Goal: Task Accomplishment & Management: Manage account settings

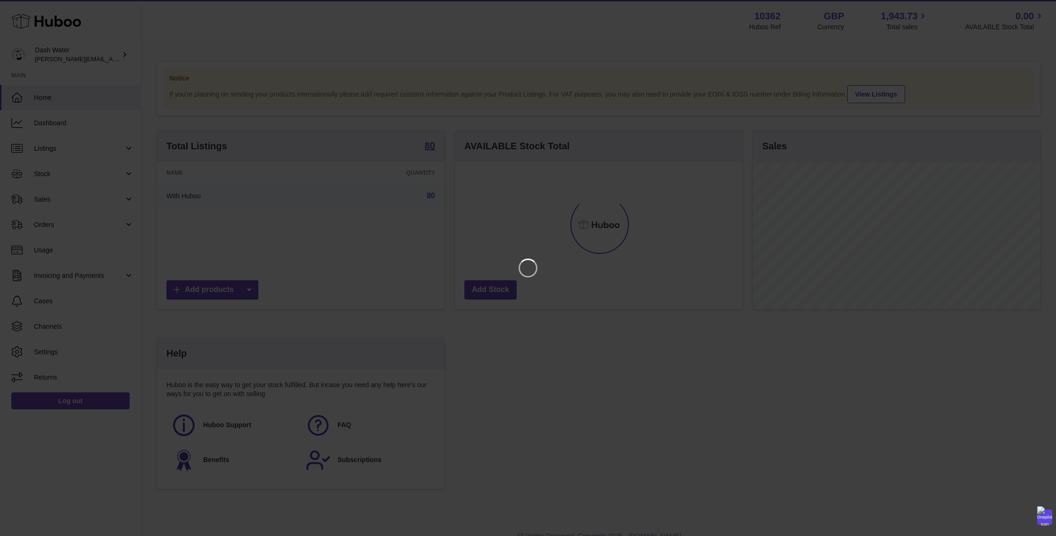
scroll to position [147, 287]
click at [1033, 9] on icon "Close" at bounding box center [1031, 8] width 11 height 11
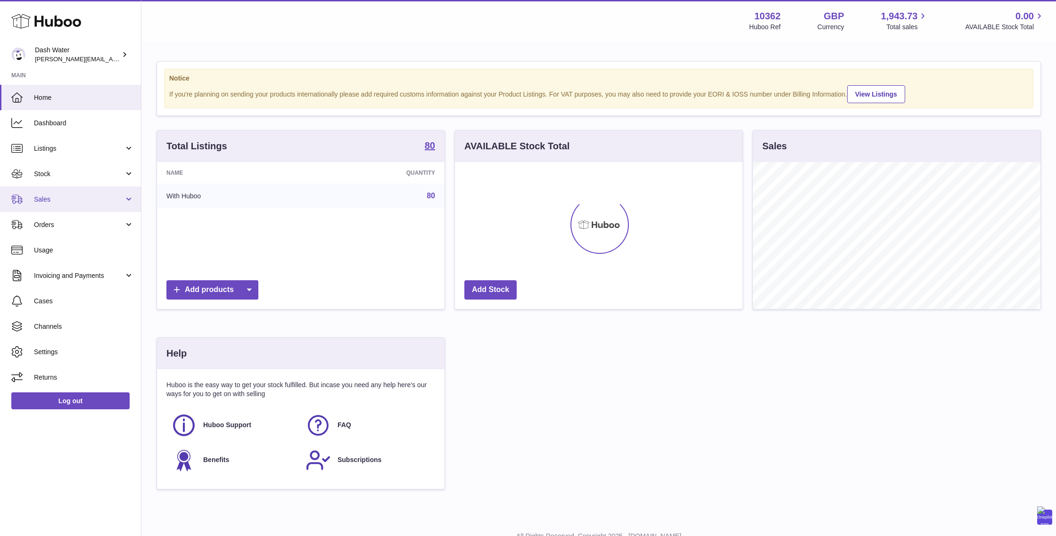
click at [46, 197] on span "Sales" at bounding box center [79, 199] width 90 height 9
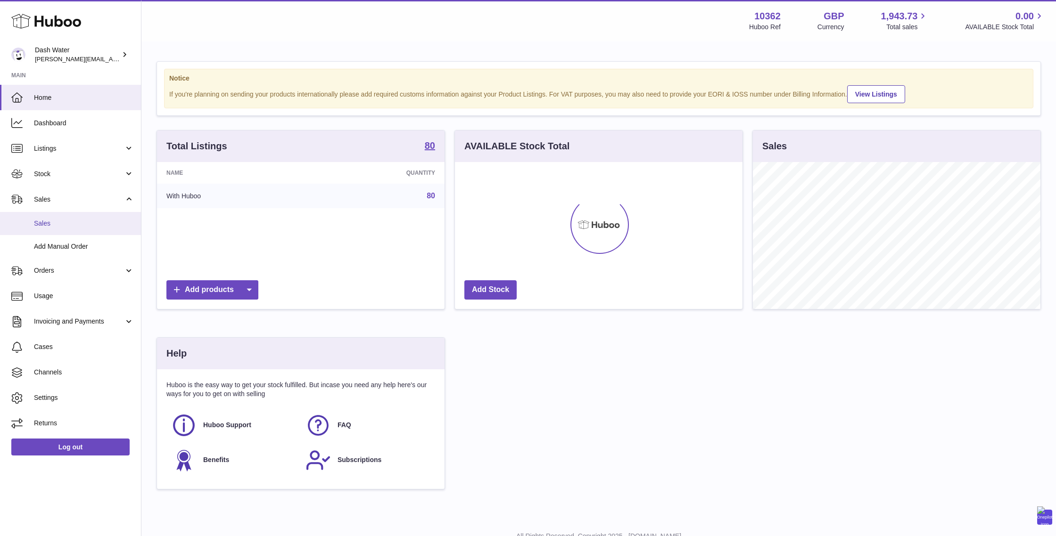
click at [52, 227] on span "Sales" at bounding box center [84, 223] width 100 height 9
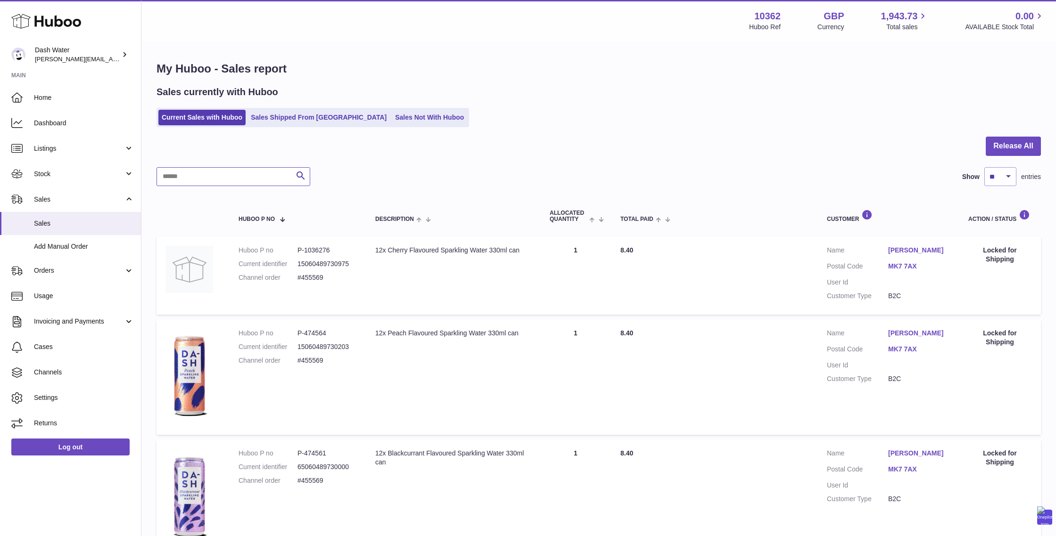
click at [242, 179] on input "text" at bounding box center [233, 176] width 154 height 19
paste input "******"
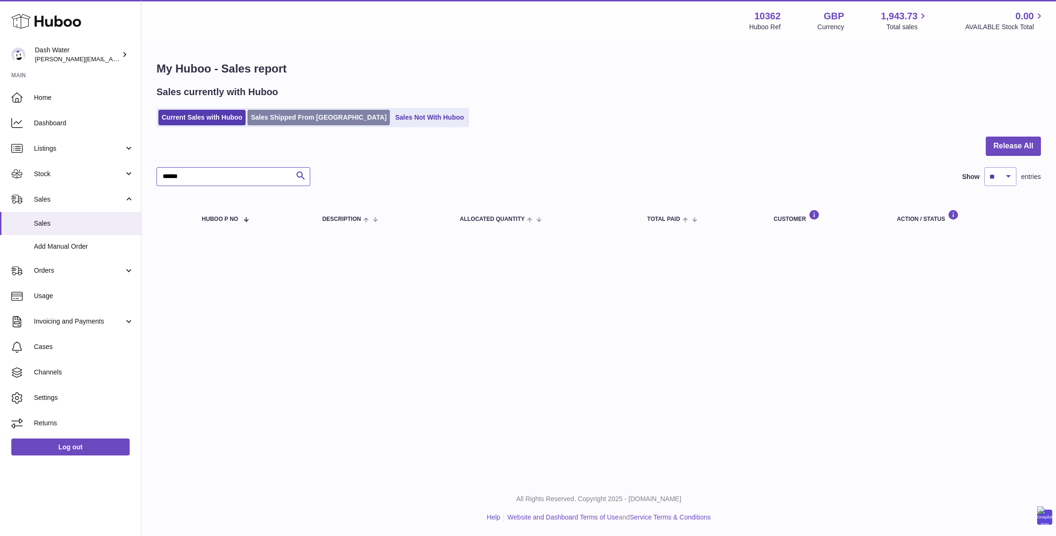
type input "******"
click at [287, 120] on link "Sales Shipped From [GEOGRAPHIC_DATA]" at bounding box center [318, 118] width 142 height 16
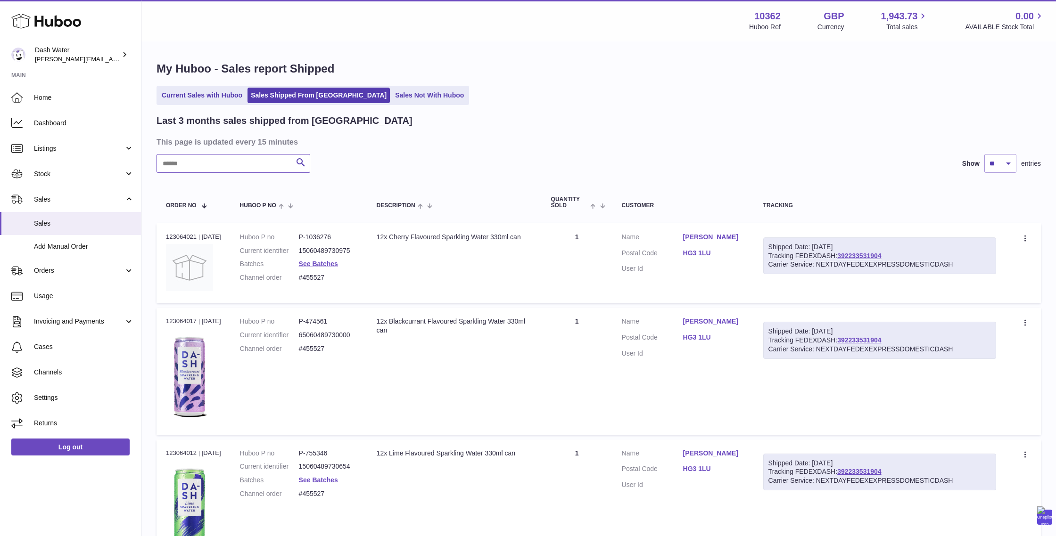
click at [219, 166] on input "text" at bounding box center [233, 163] width 154 height 19
paste input "******"
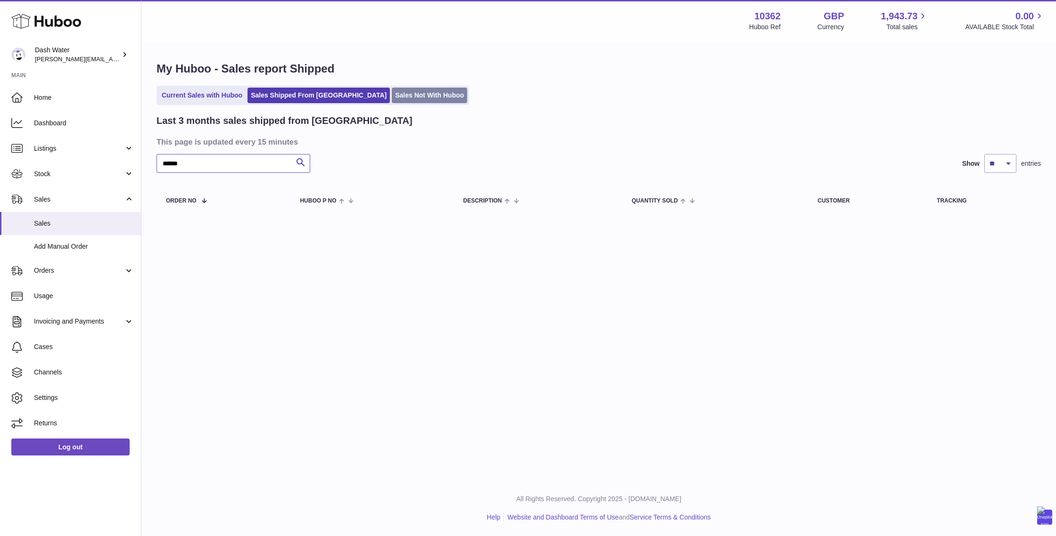
type input "******"
click at [393, 91] on link "Sales Not With Huboo" at bounding box center [429, 96] width 75 height 16
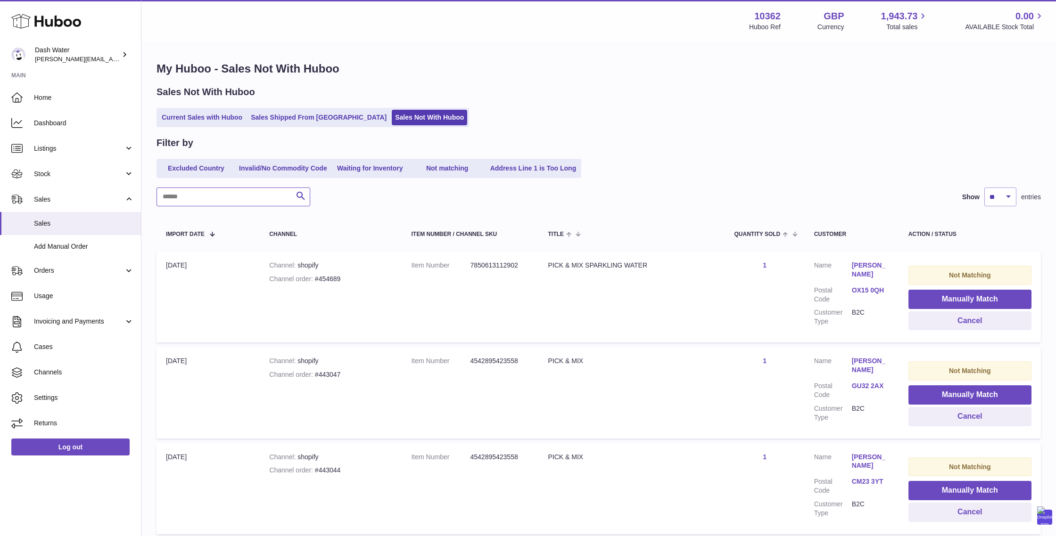
click at [232, 201] on input "text" at bounding box center [233, 197] width 154 height 19
paste input "******"
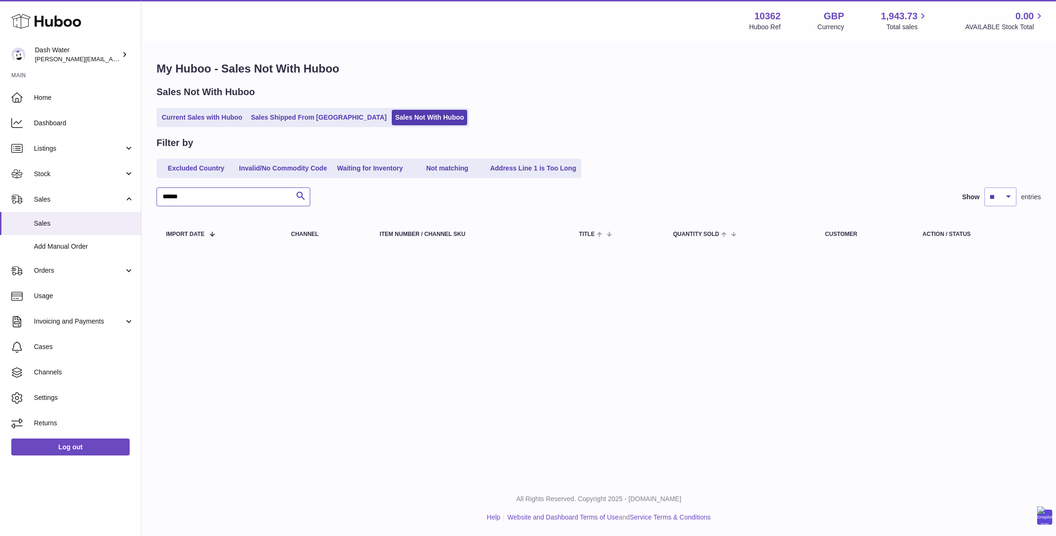
type input "******"
click at [186, 121] on link "Current Sales with Huboo" at bounding box center [201, 118] width 87 height 16
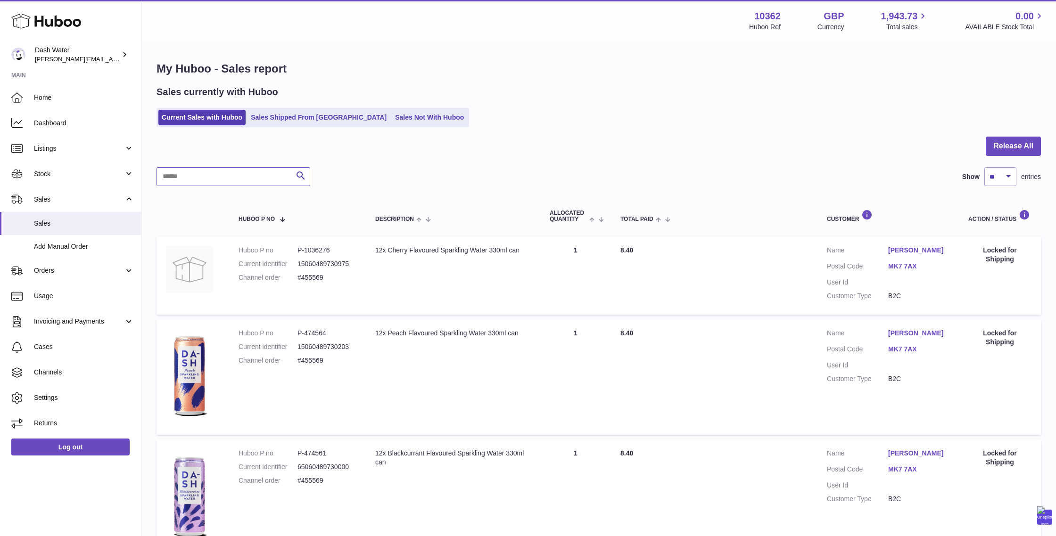
click at [205, 180] on input "text" at bounding box center [233, 176] width 154 height 19
paste input "******"
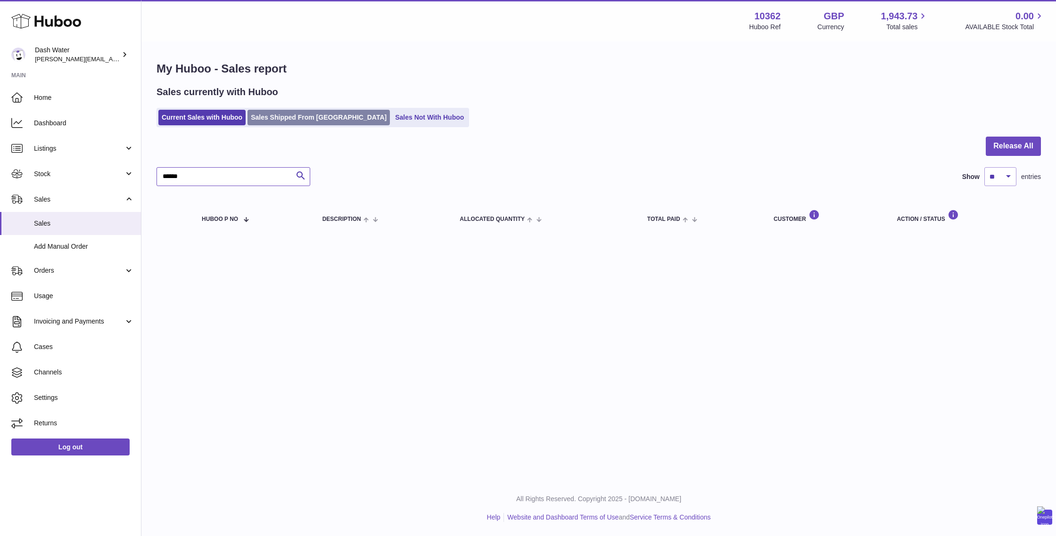
type input "******"
click at [279, 111] on link "Sales Shipped From [GEOGRAPHIC_DATA]" at bounding box center [318, 118] width 142 height 16
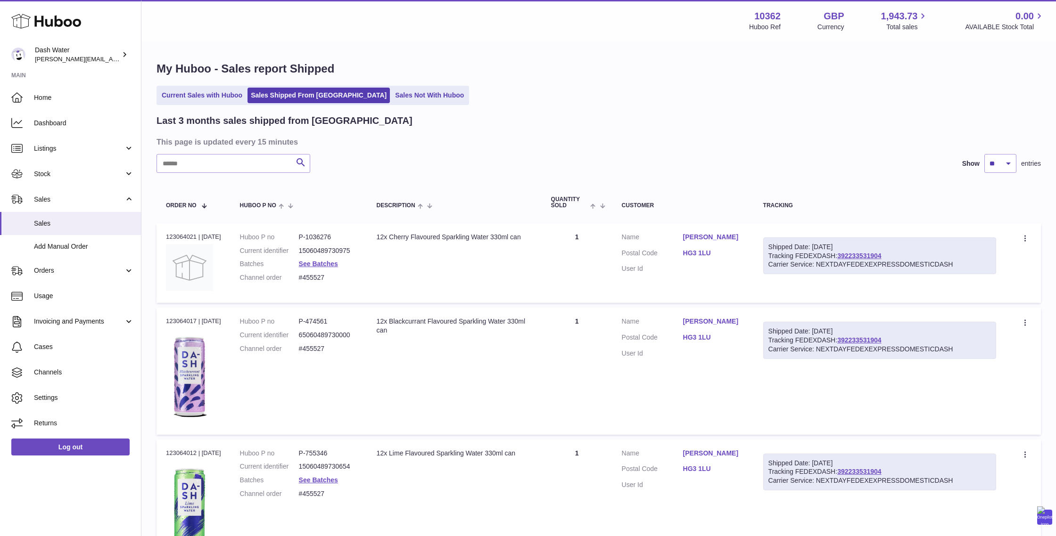
click at [235, 166] on input "text" at bounding box center [233, 163] width 154 height 19
paste input "******"
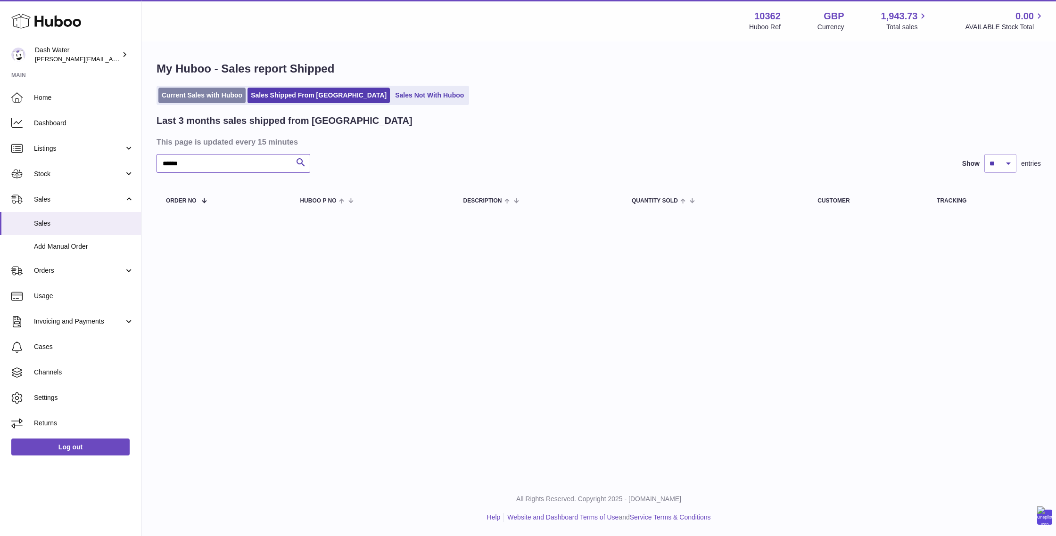
type input "******"
click at [182, 94] on link "Current Sales with Huboo" at bounding box center [201, 96] width 87 height 16
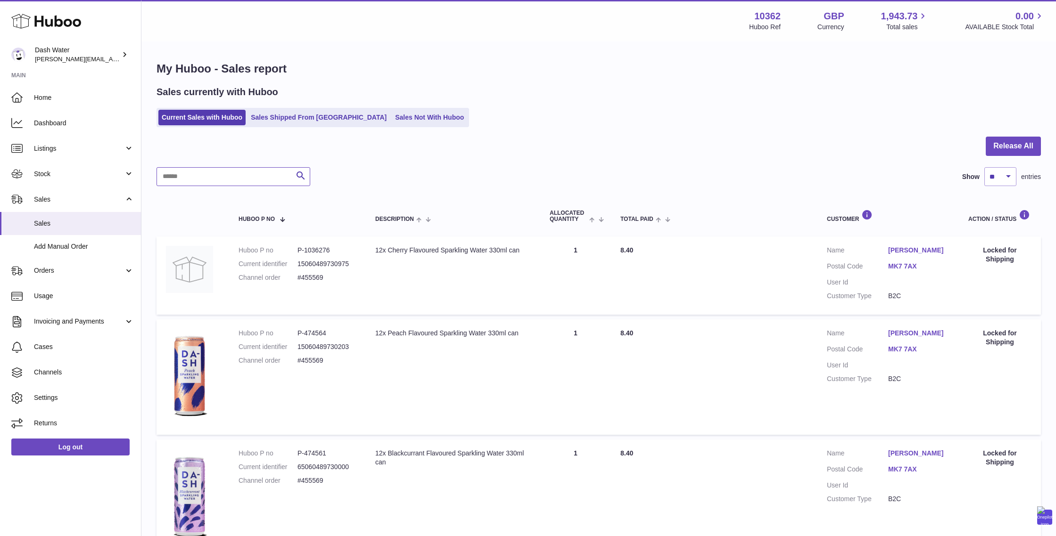
click at [186, 175] on input "text" at bounding box center [233, 176] width 154 height 19
paste input "******"
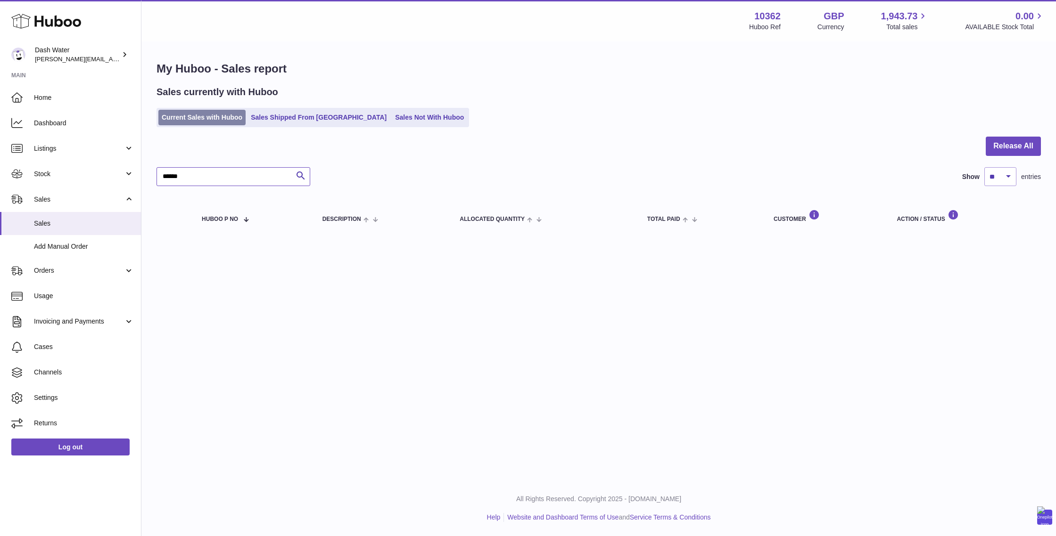
type input "******"
click at [216, 120] on link "Current Sales with Huboo" at bounding box center [201, 118] width 87 height 16
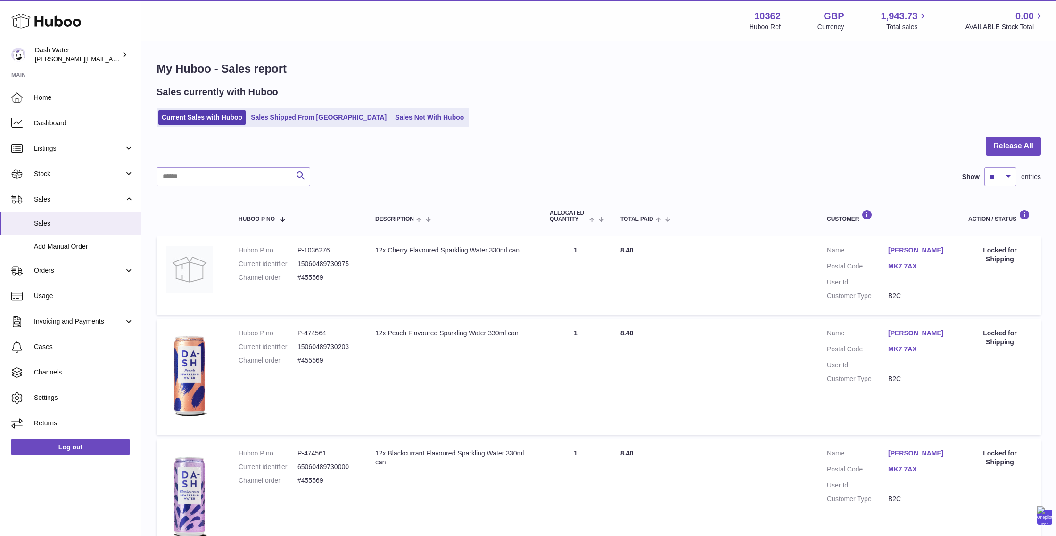
click at [319, 278] on dd "#455569" at bounding box center [326, 277] width 59 height 9
copy dd "455569"
click at [297, 114] on link "Sales Shipped From [GEOGRAPHIC_DATA]" at bounding box center [318, 118] width 142 height 16
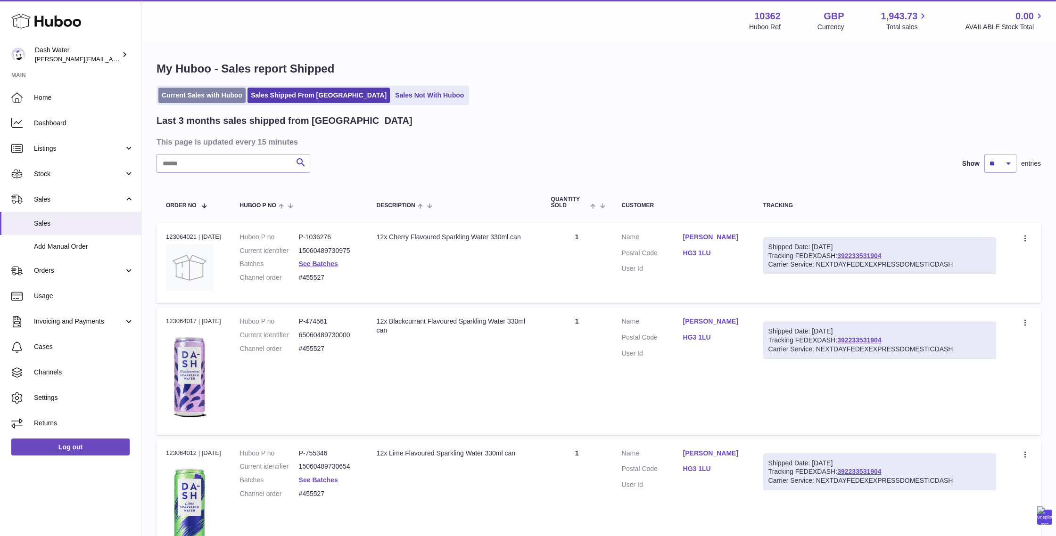
click at [191, 99] on link "Current Sales with Huboo" at bounding box center [201, 96] width 87 height 16
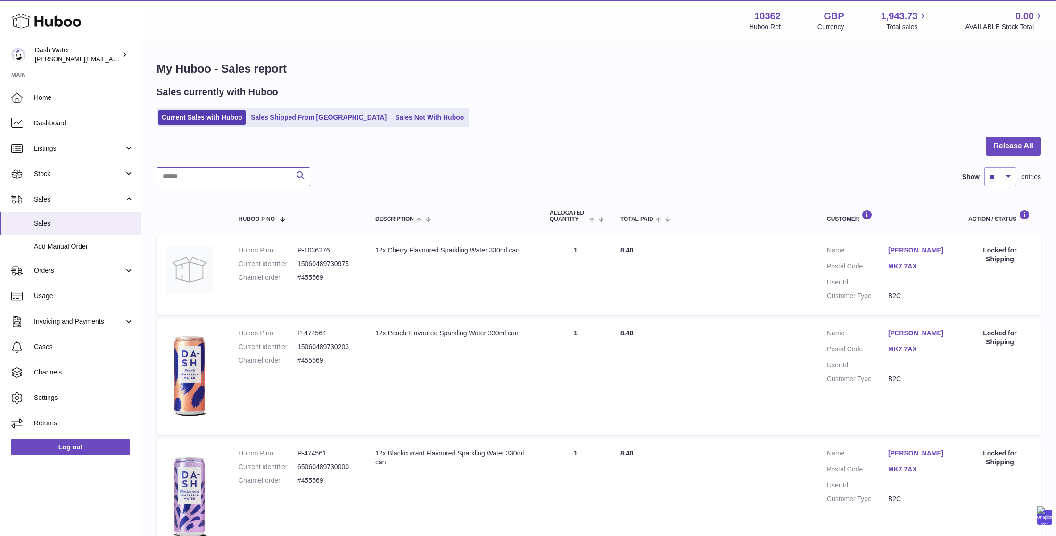
click at [201, 183] on input "text" at bounding box center [233, 176] width 154 height 19
paste input "******"
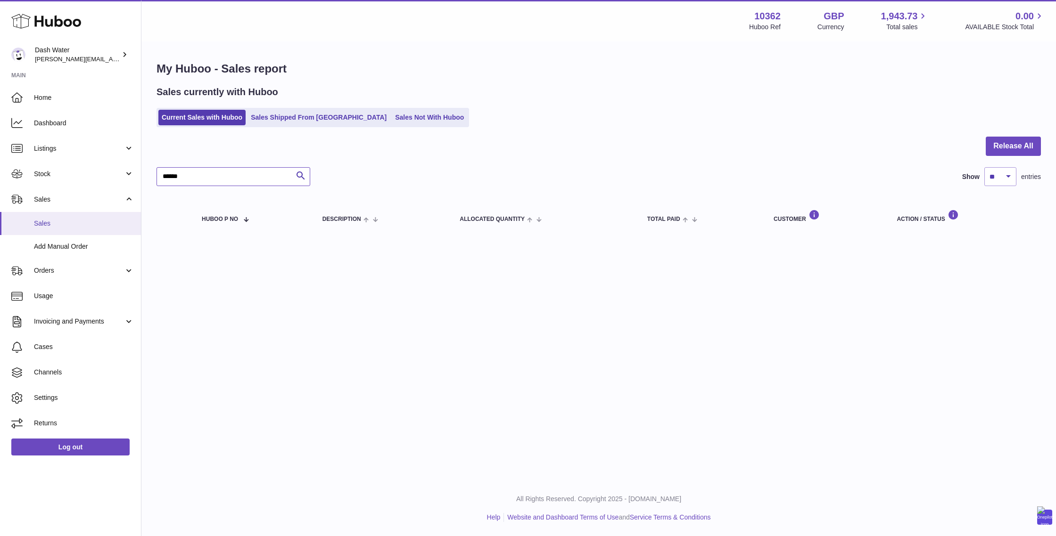
type input "******"
click at [49, 227] on span "Sales" at bounding box center [84, 223] width 100 height 9
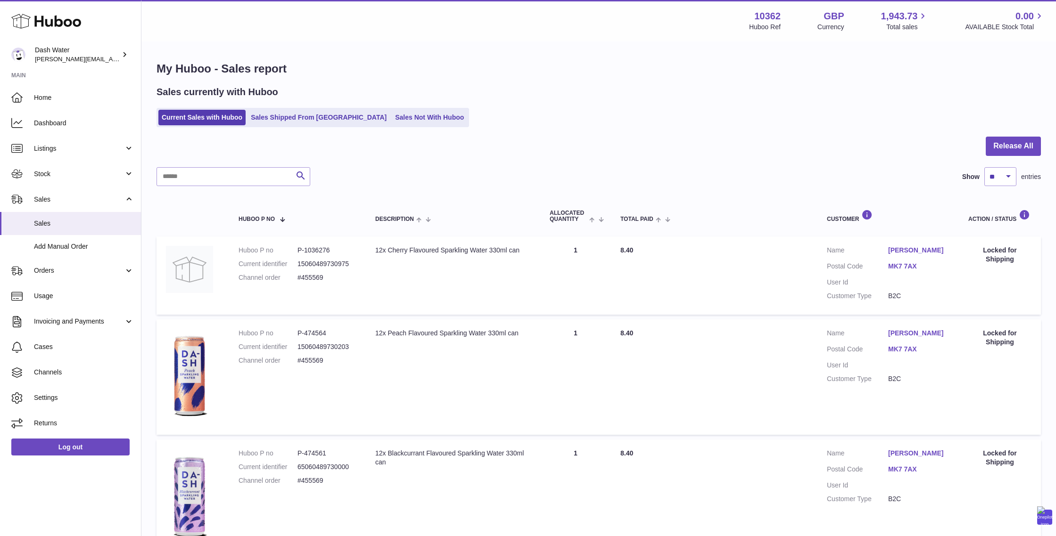
click at [318, 279] on dd "#455569" at bounding box center [326, 277] width 59 height 9
copy dd "455569"
click at [289, 118] on link "Sales Shipped From [GEOGRAPHIC_DATA]" at bounding box center [318, 118] width 142 height 16
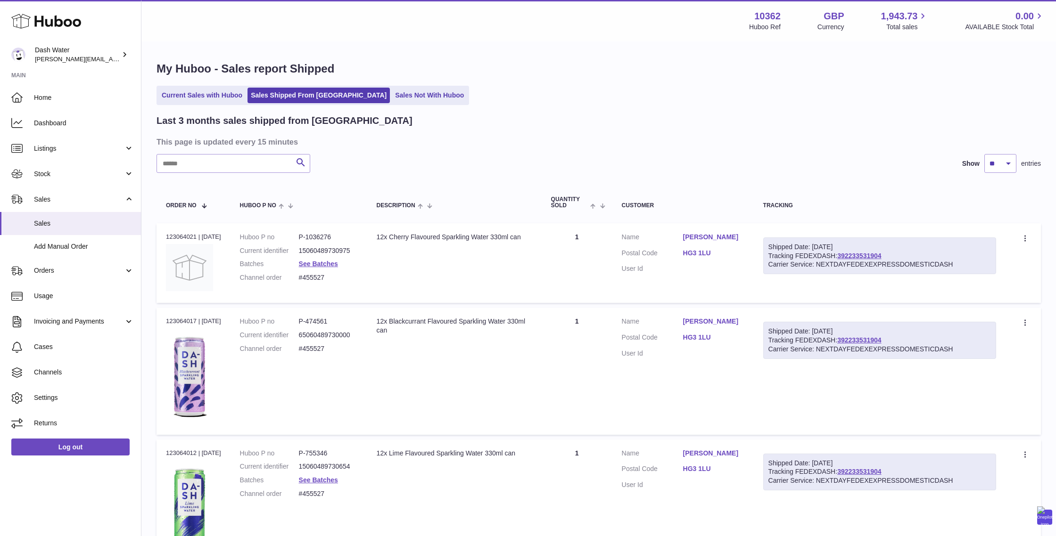
click at [321, 275] on dd "#455527" at bounding box center [328, 277] width 59 height 9
copy dd "455527"
click at [48, 201] on span "Sales" at bounding box center [79, 199] width 90 height 9
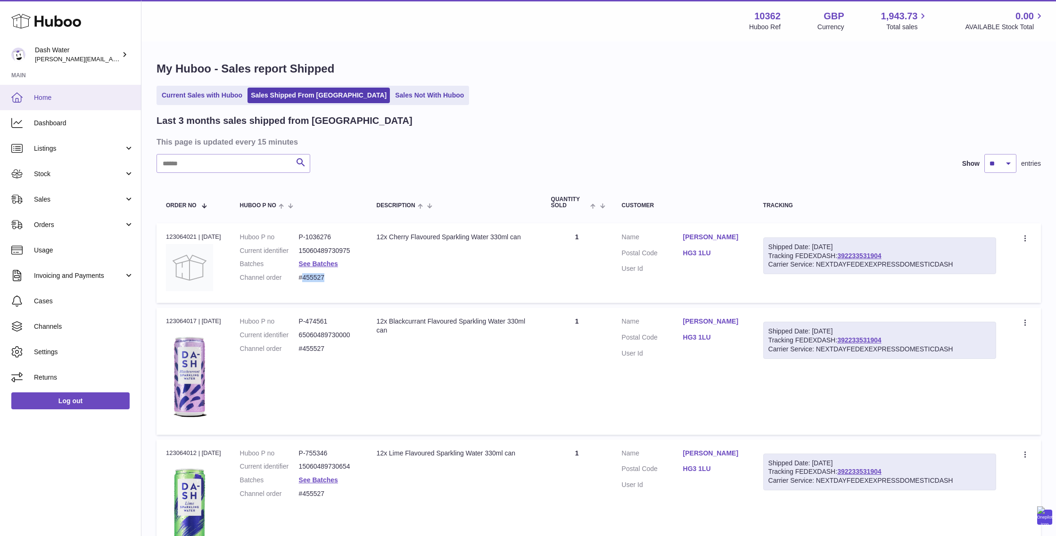
click at [47, 98] on span "Home" at bounding box center [84, 97] width 100 height 9
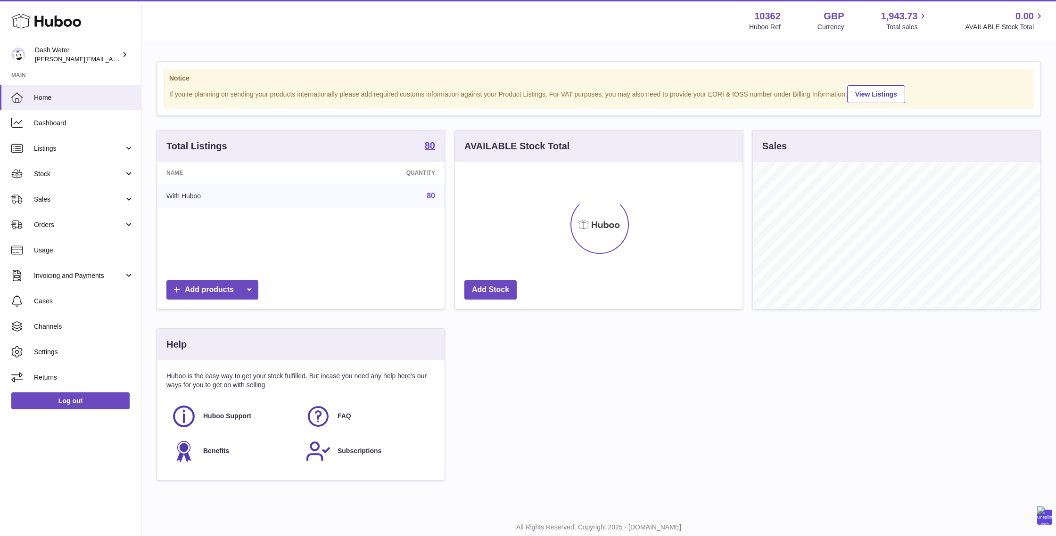
scroll to position [147, 287]
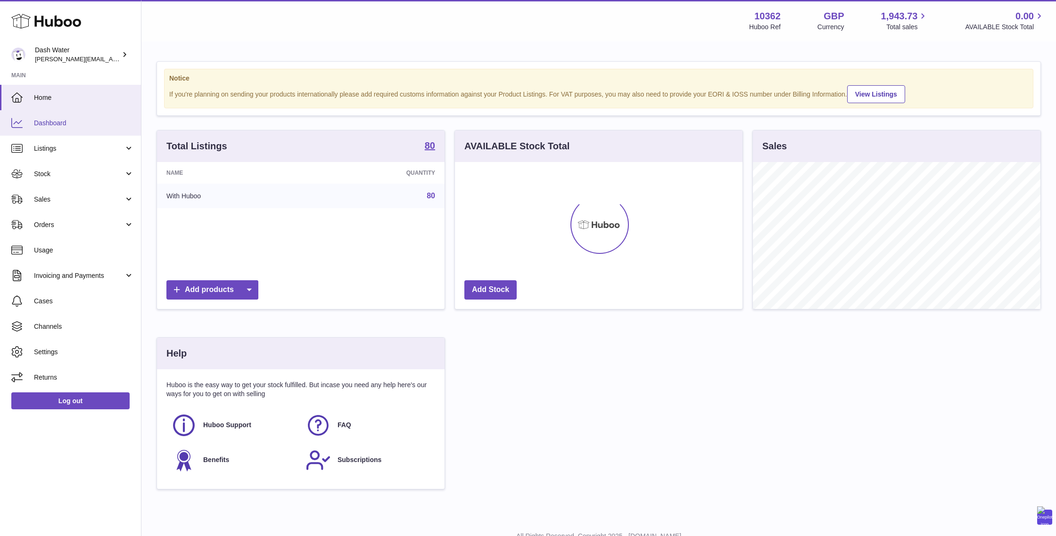
click at [41, 127] on span "Dashboard" at bounding box center [84, 123] width 100 height 9
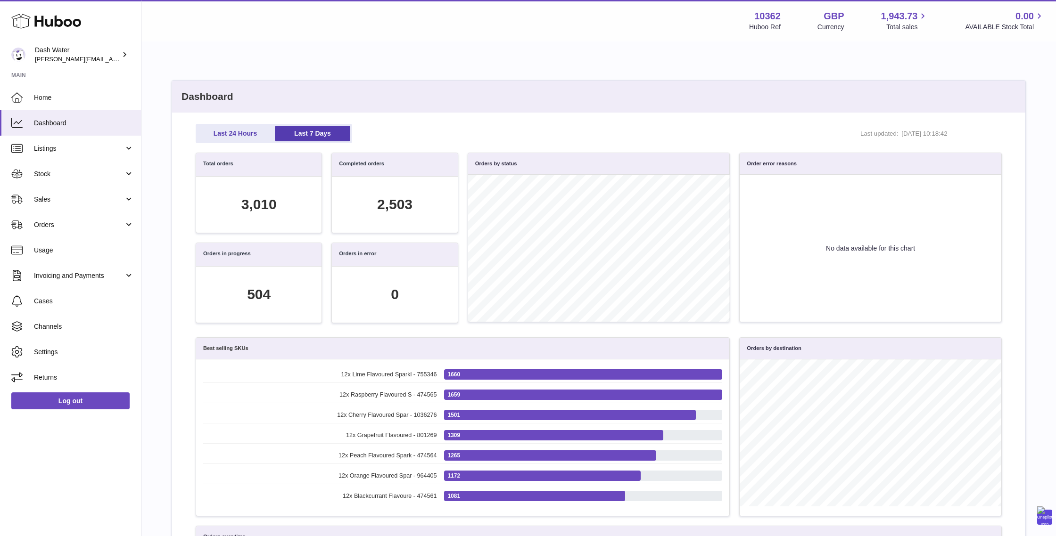
scroll to position [108, 796]
click at [49, 199] on span "Sales" at bounding box center [79, 199] width 90 height 9
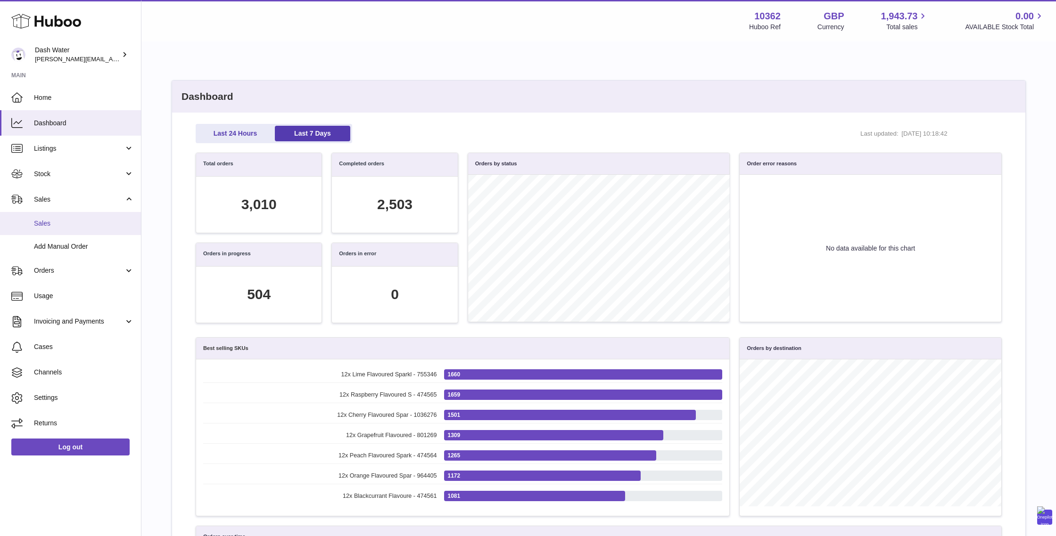
click at [59, 223] on span "Sales" at bounding box center [84, 223] width 100 height 9
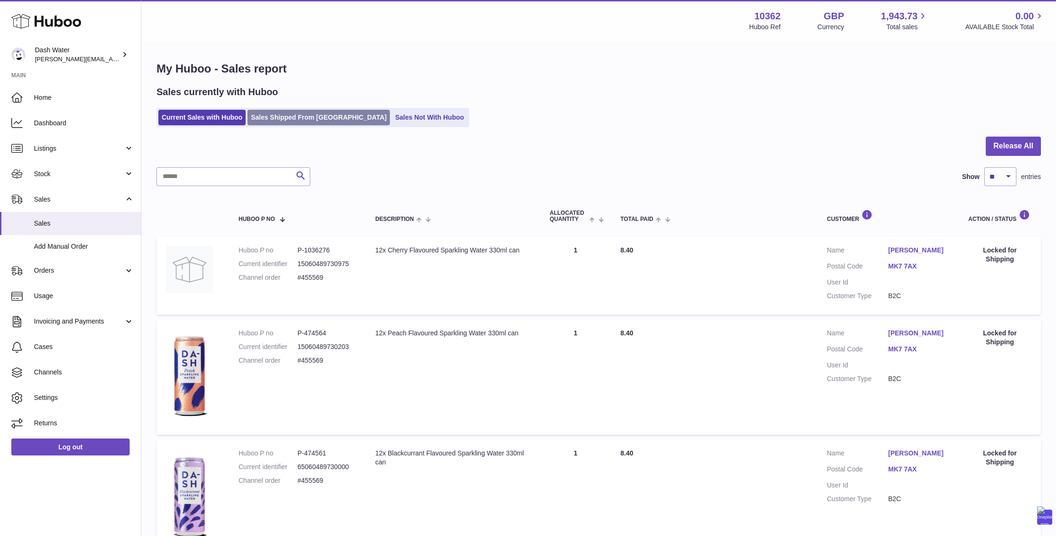
click at [299, 115] on link "Sales Shipped From Huboo" at bounding box center [318, 118] width 142 height 16
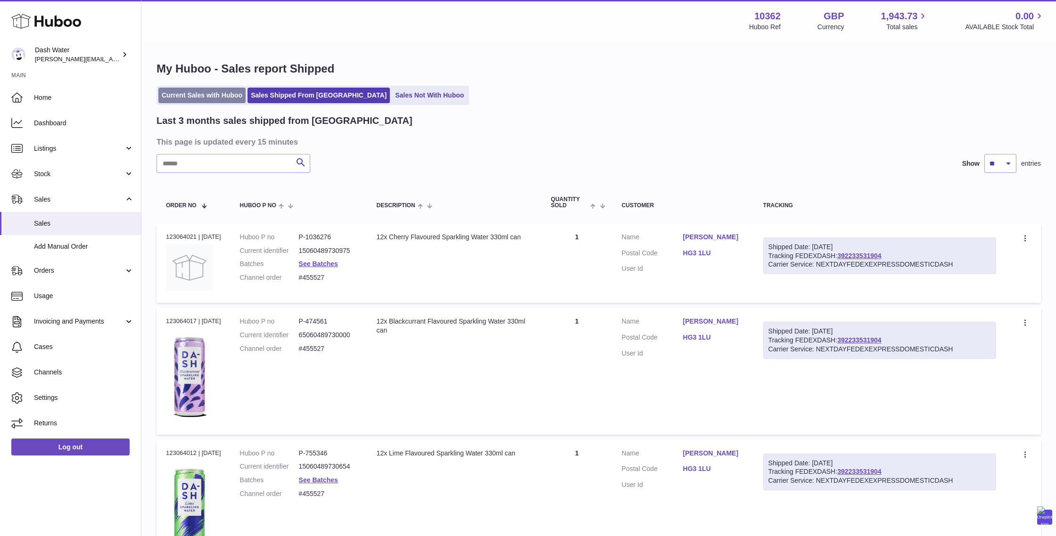
click at [181, 96] on link "Current Sales with Huboo" at bounding box center [201, 96] width 87 height 16
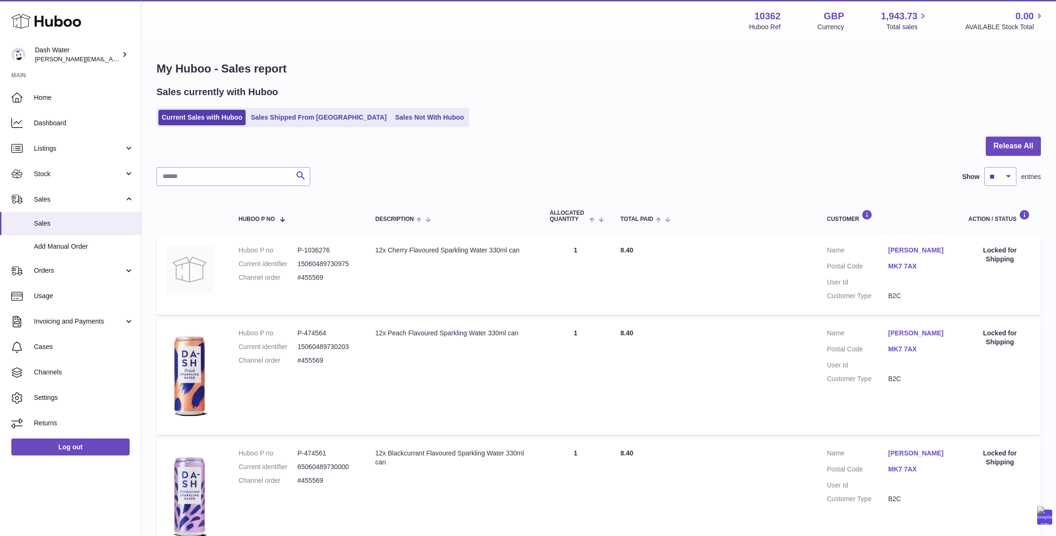
click at [316, 279] on dd "#455569" at bounding box center [326, 277] width 59 height 9
copy dd "455569"
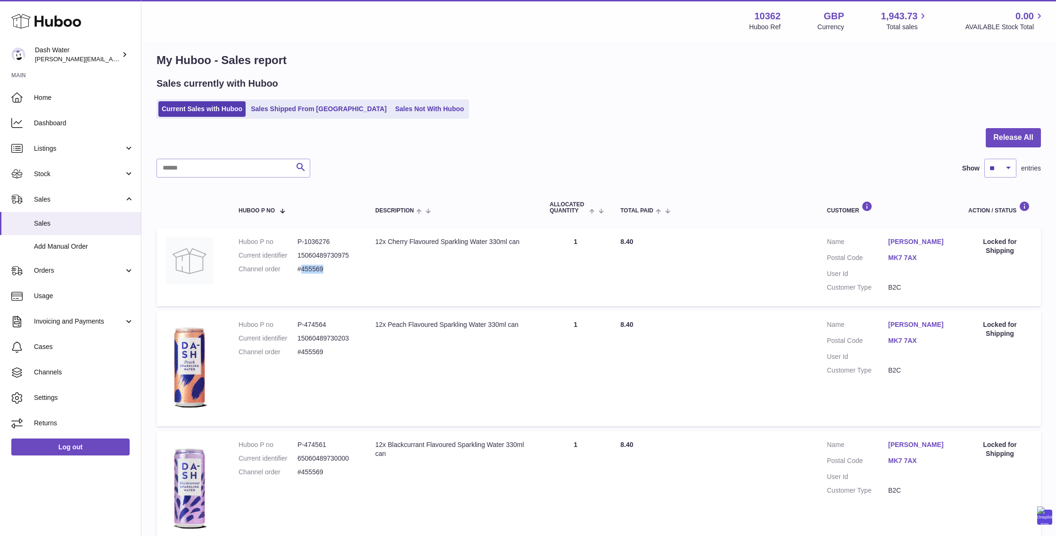
scroll to position [8, 0]
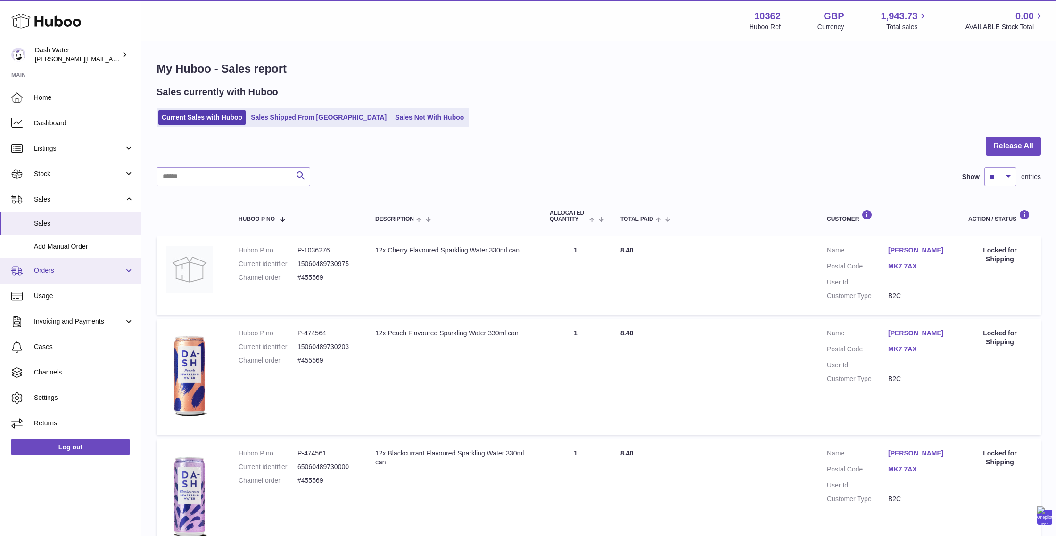
click at [52, 276] on link "Orders" at bounding box center [70, 270] width 141 height 25
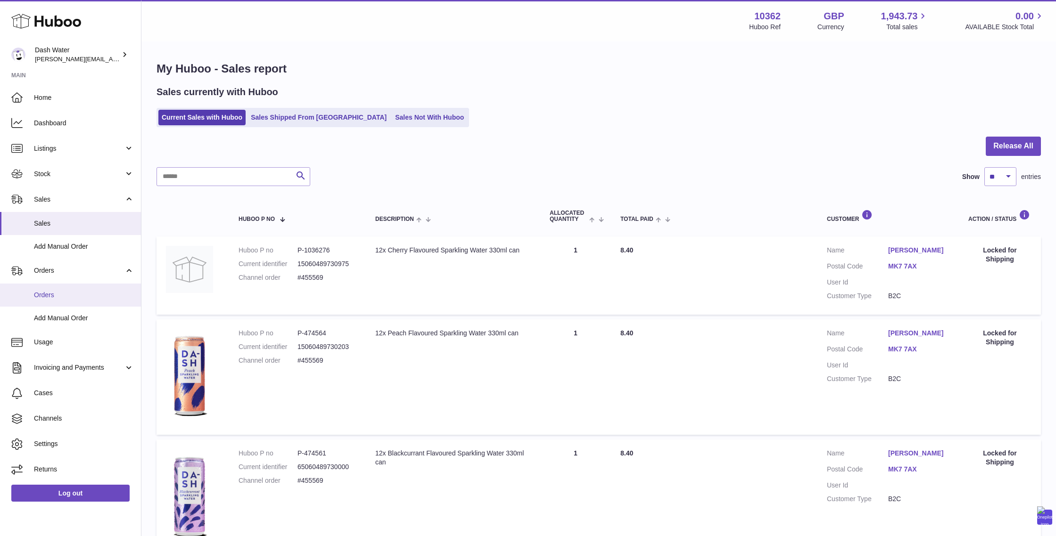
click at [47, 292] on span "Orders" at bounding box center [84, 295] width 100 height 9
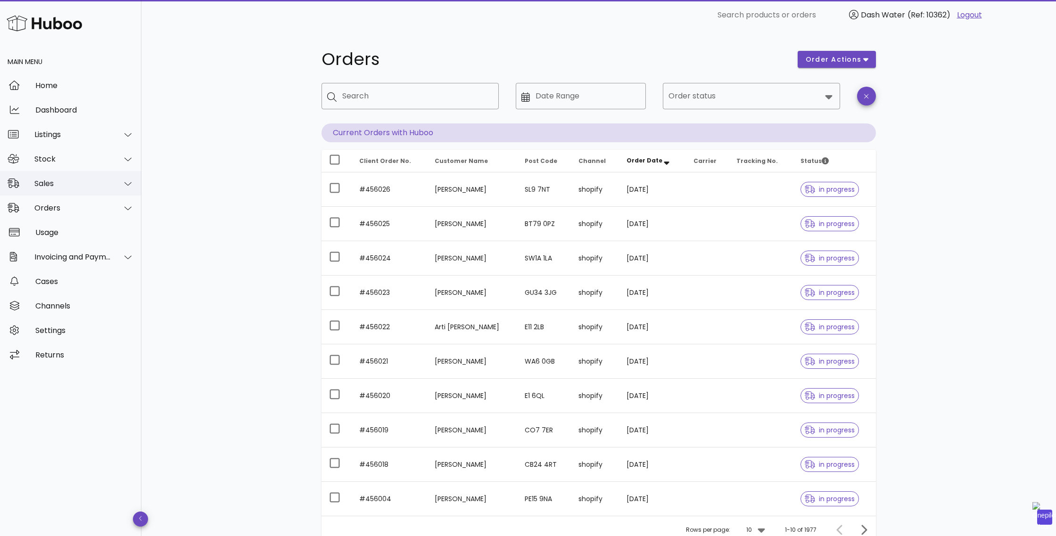
click at [46, 181] on div "Sales" at bounding box center [72, 183] width 77 height 9
click at [46, 182] on div "Sales" at bounding box center [72, 183] width 77 height 9
click at [45, 201] on div "Sales" at bounding box center [84, 207] width 100 height 20
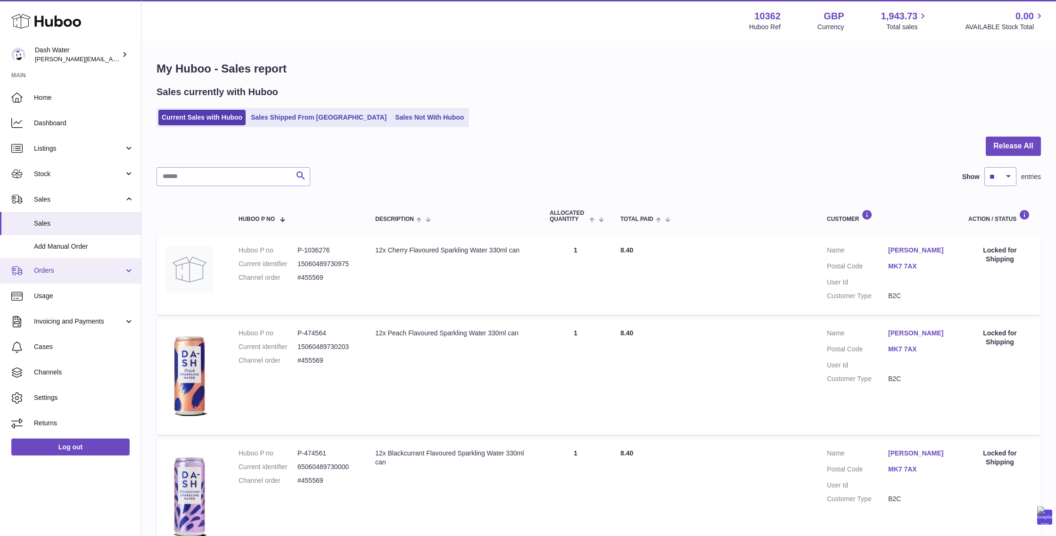
click at [49, 271] on span "Orders" at bounding box center [79, 270] width 90 height 9
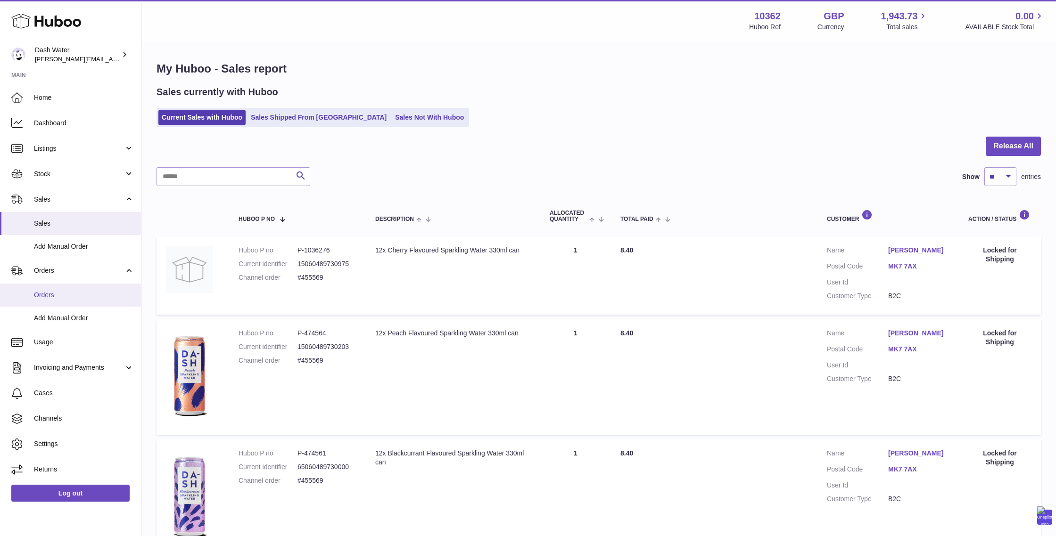
click at [48, 295] on span "Orders" at bounding box center [84, 295] width 100 height 9
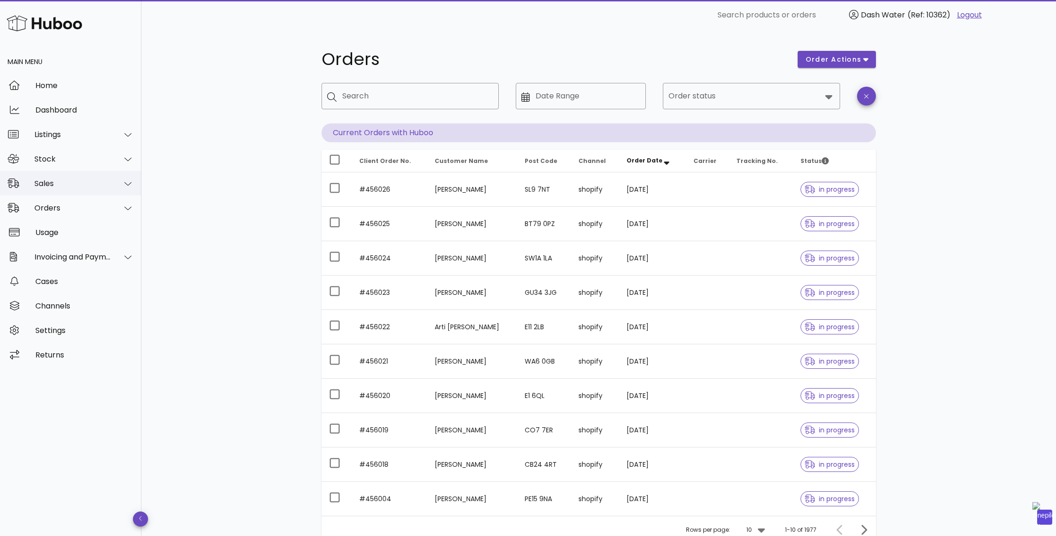
click at [48, 181] on div "Sales" at bounding box center [72, 183] width 77 height 9
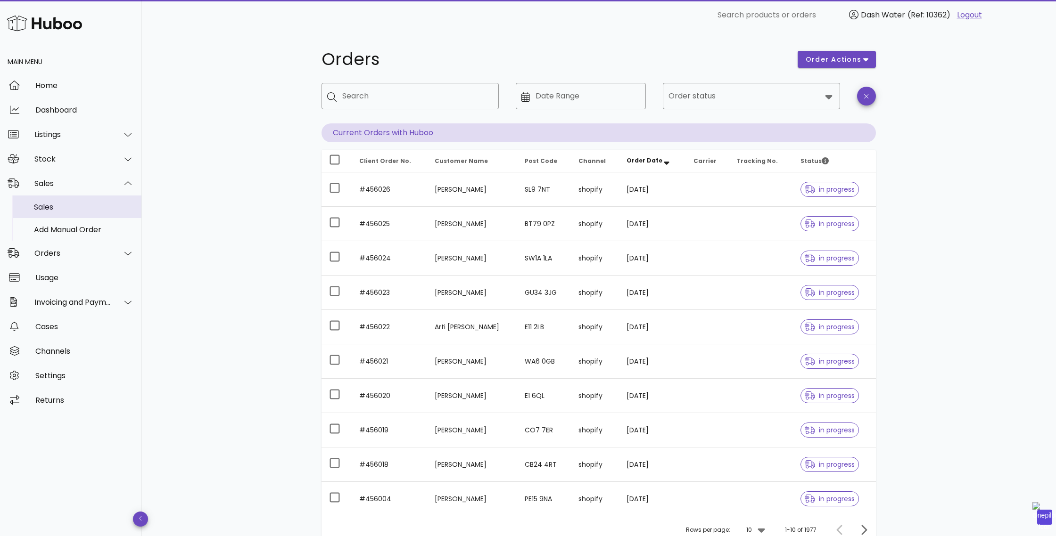
click at [47, 201] on div "Sales" at bounding box center [84, 207] width 100 height 20
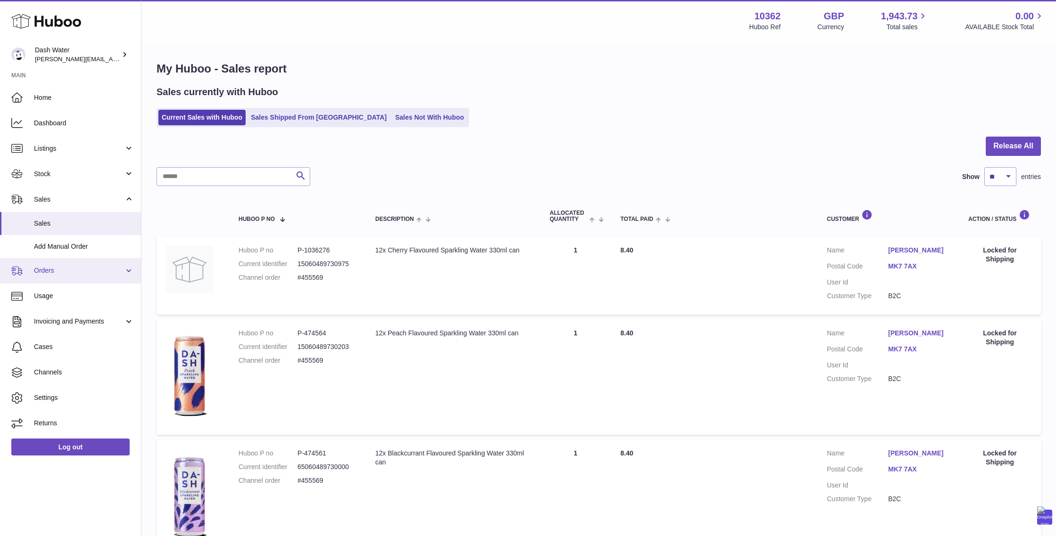
click at [57, 268] on span "Orders" at bounding box center [79, 270] width 90 height 9
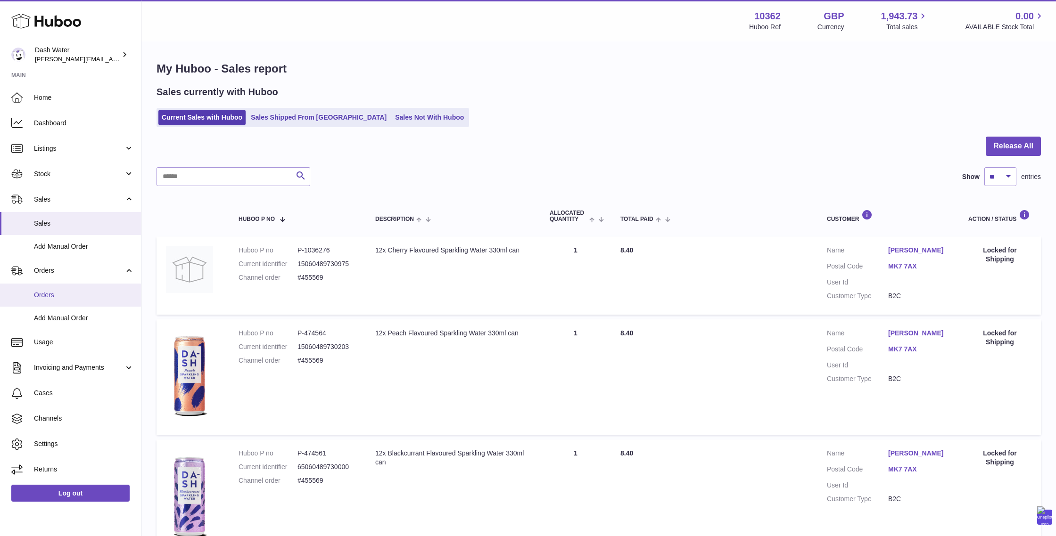
click at [42, 291] on span "Orders" at bounding box center [84, 295] width 100 height 9
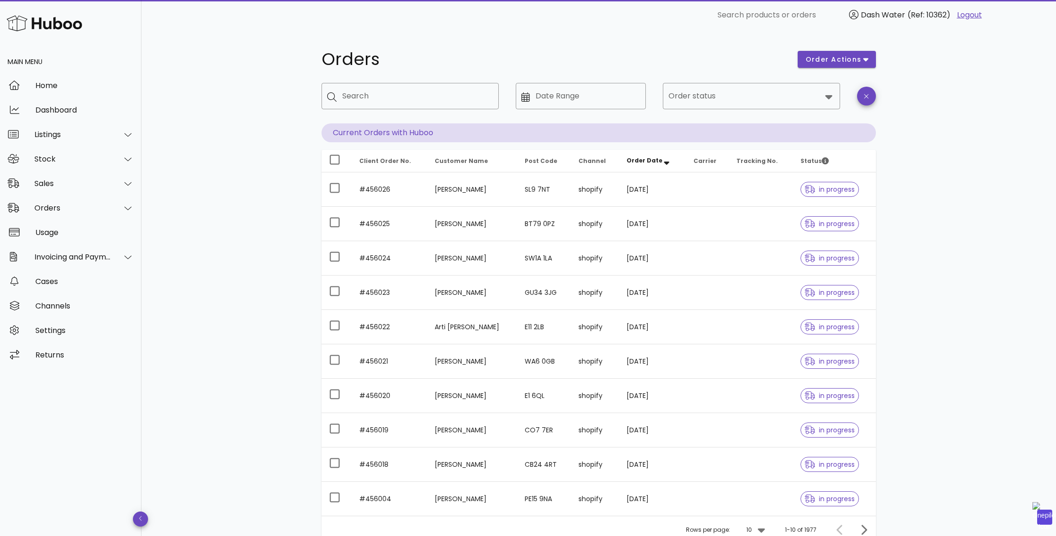
click at [409, 131] on p "Current Orders with Huboo" at bounding box center [598, 132] width 554 height 19
click at [848, 56] on span "order actions" at bounding box center [833, 60] width 57 height 10
click at [933, 88] on div "Orders order actions ​ Search ​ Date Range ​ Order status Current Orders with H…" at bounding box center [598, 325] width 914 height 590
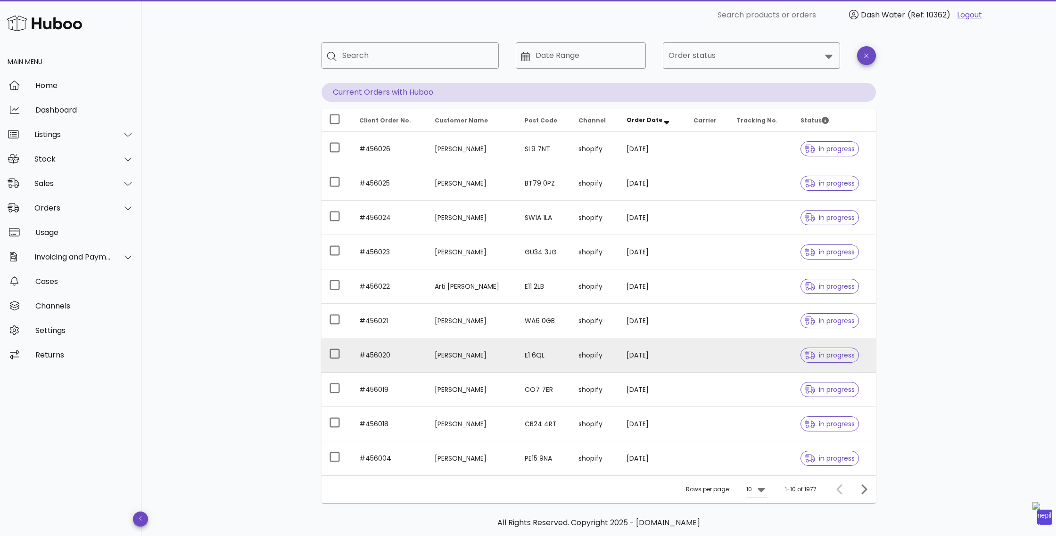
scroll to position [84, 0]
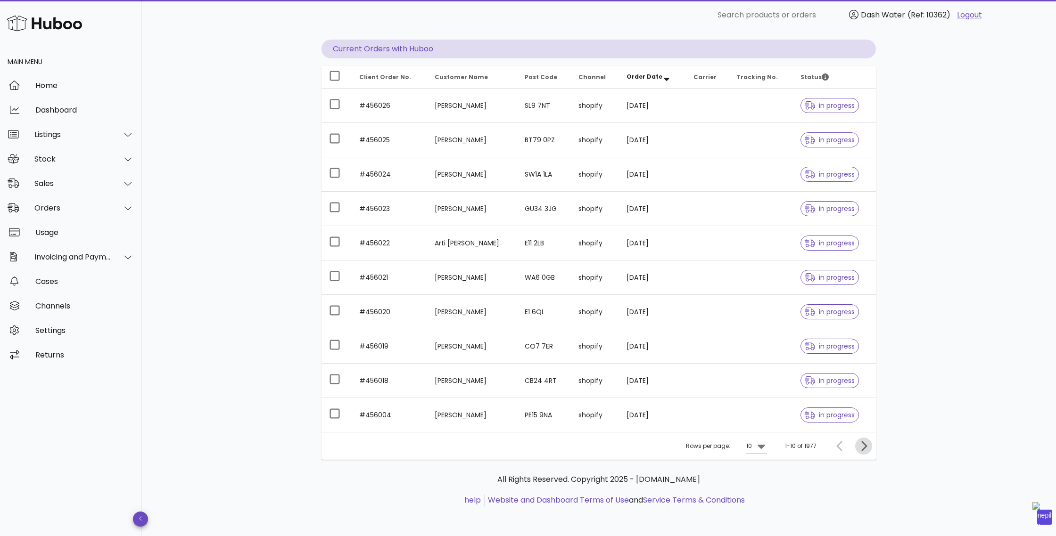
click at [864, 447] on icon "Next page" at bounding box center [864, 446] width 6 height 10
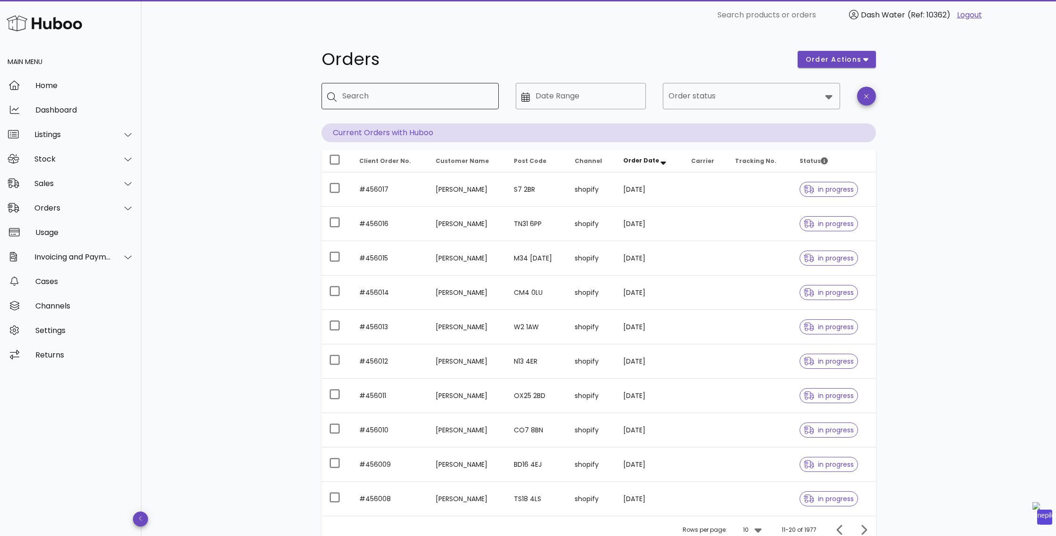
click at [409, 97] on input "Search" at bounding box center [416, 96] width 149 height 15
paste input "******"
type input "******"
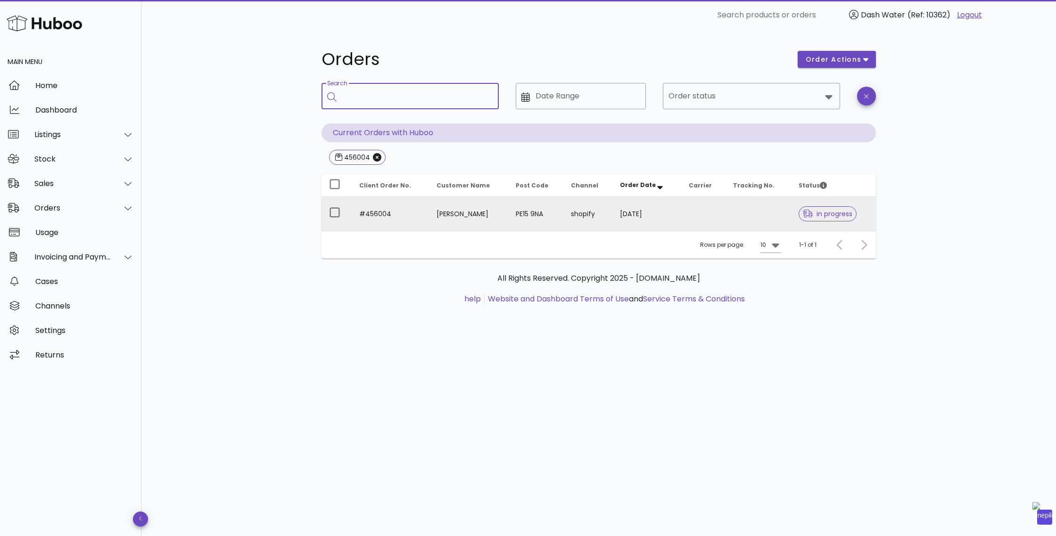
click at [378, 215] on td "#456004" at bounding box center [390, 214] width 77 height 34
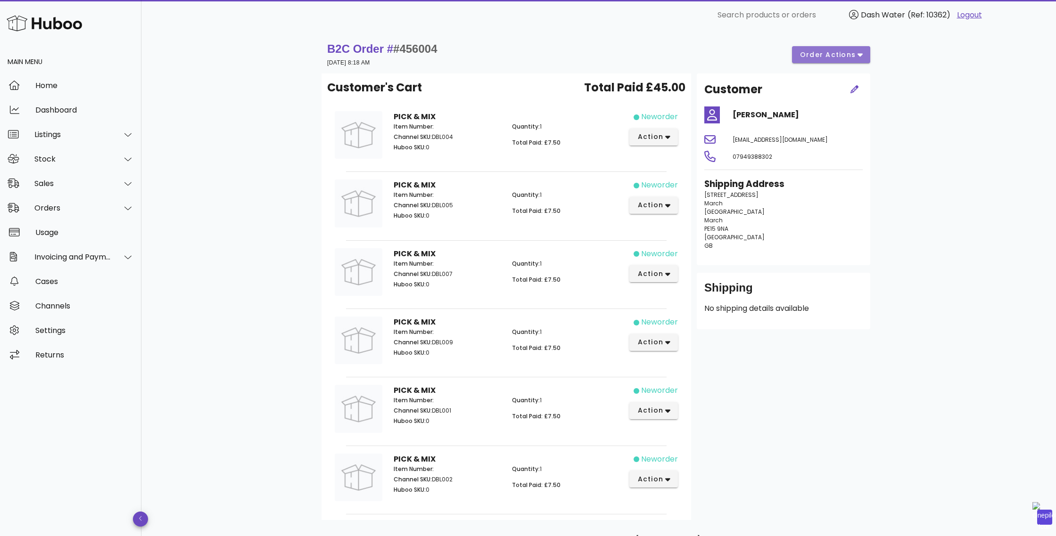
click at [846, 50] on span "order actions" at bounding box center [827, 55] width 57 height 10
click at [936, 119] on div "B2C Order # #456004 19 August 2025 at 8:18 AM order actions Customer's Cart Tot…" at bounding box center [598, 313] width 914 height 566
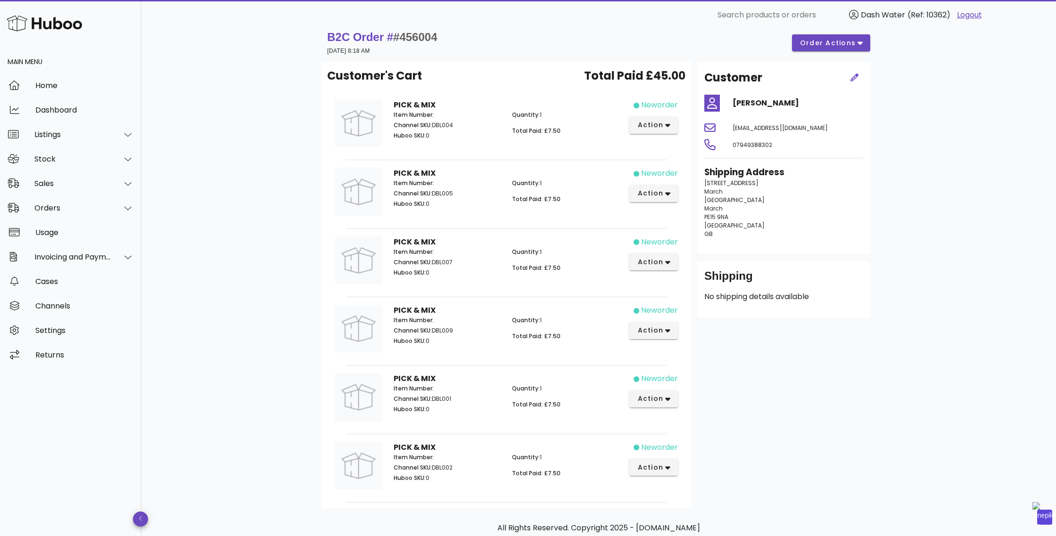
scroll to position [18, 0]
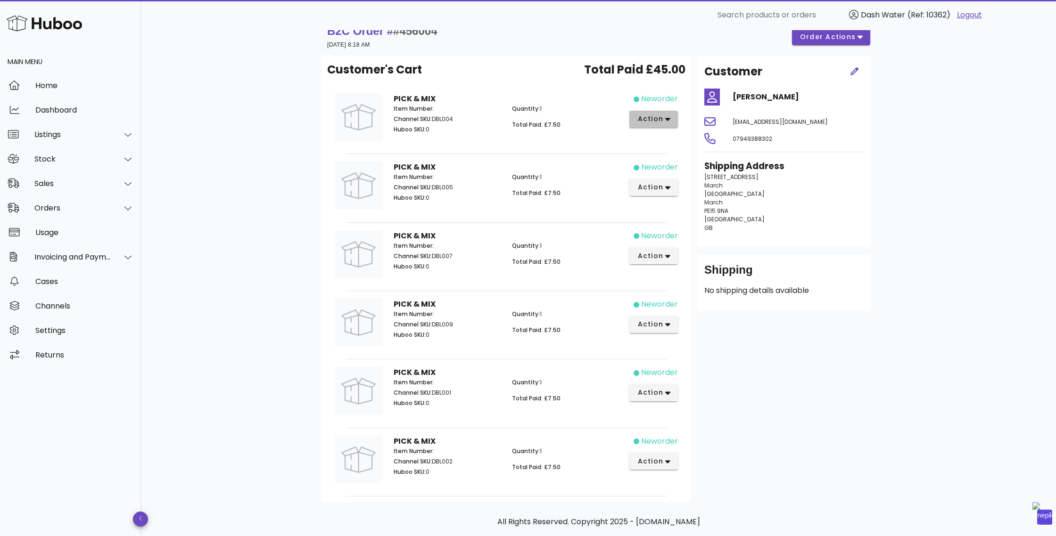
click at [661, 123] on span "action" at bounding box center [650, 119] width 26 height 10
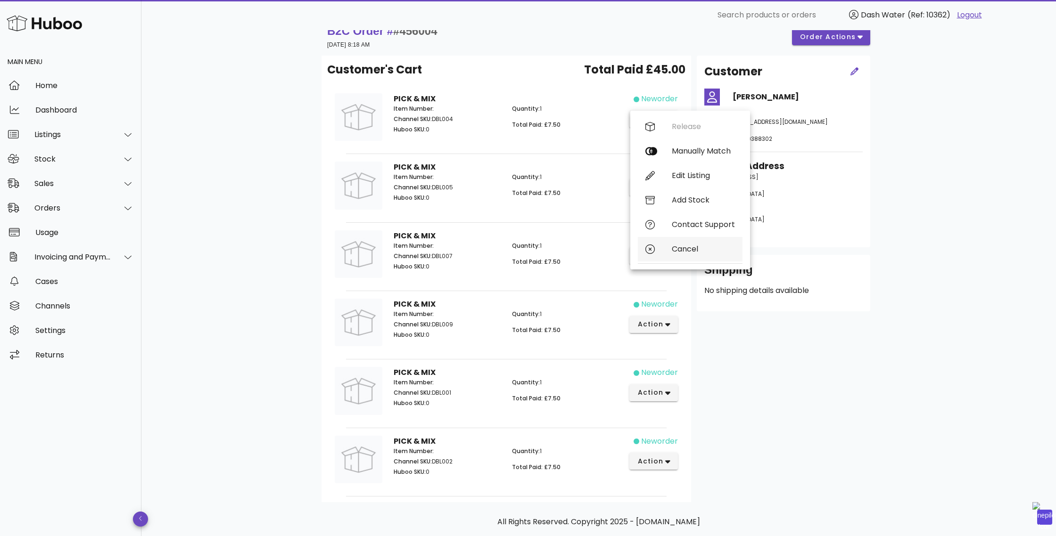
click at [683, 245] on div "Cancel" at bounding box center [703, 249] width 63 height 9
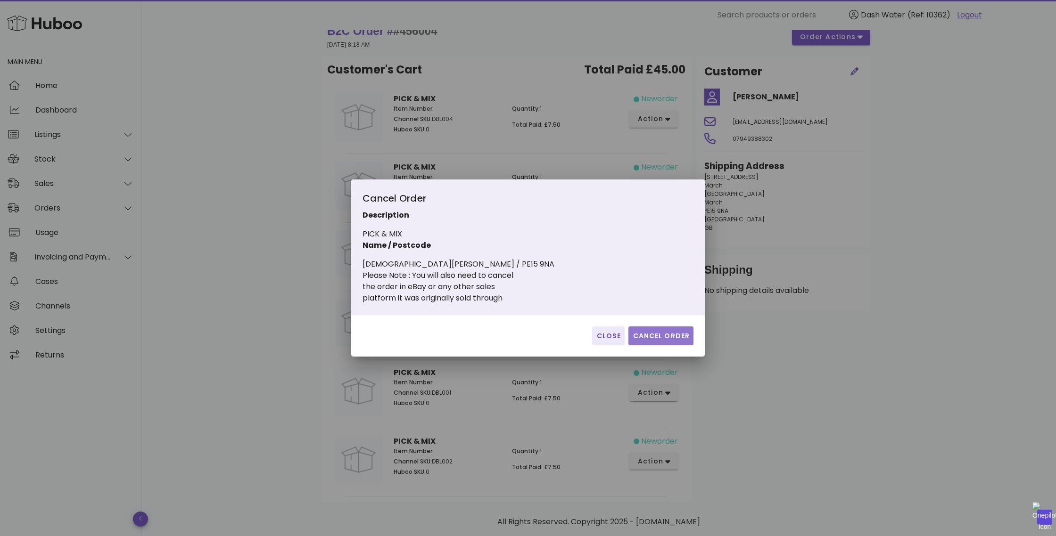
click at [662, 334] on span "Cancel Order" at bounding box center [660, 336] width 57 height 10
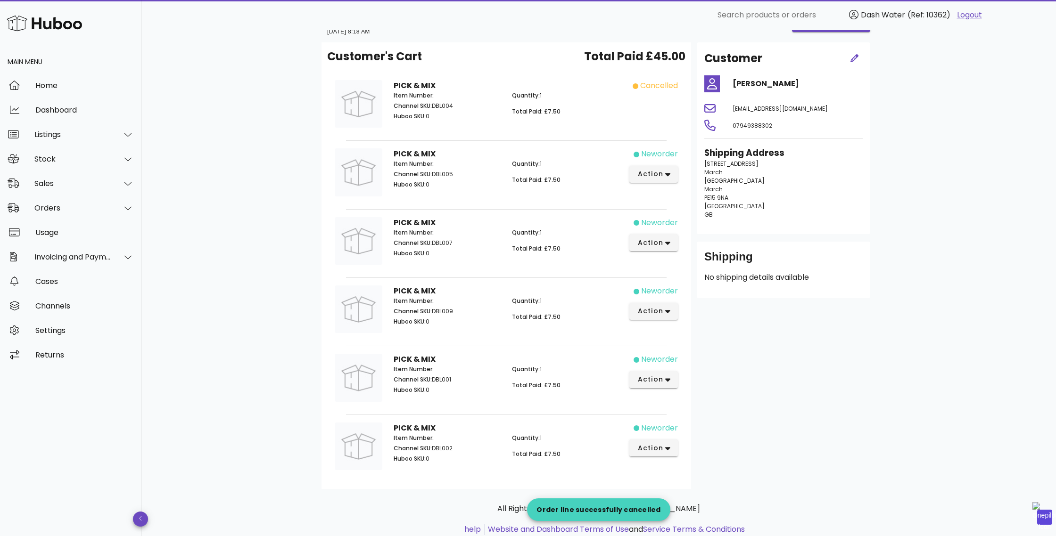
scroll to position [59, 0]
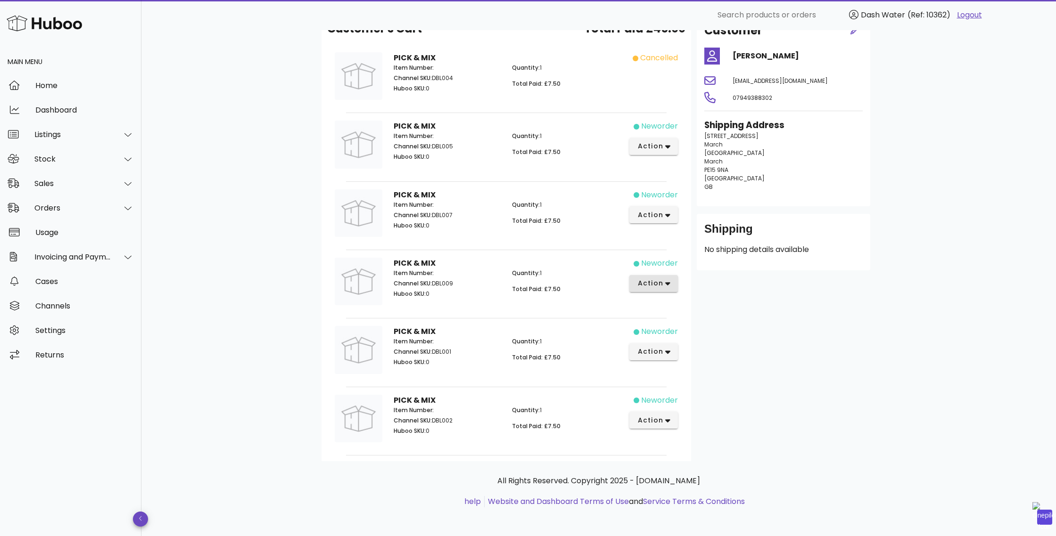
click at [661, 279] on span "action" at bounding box center [650, 284] width 26 height 10
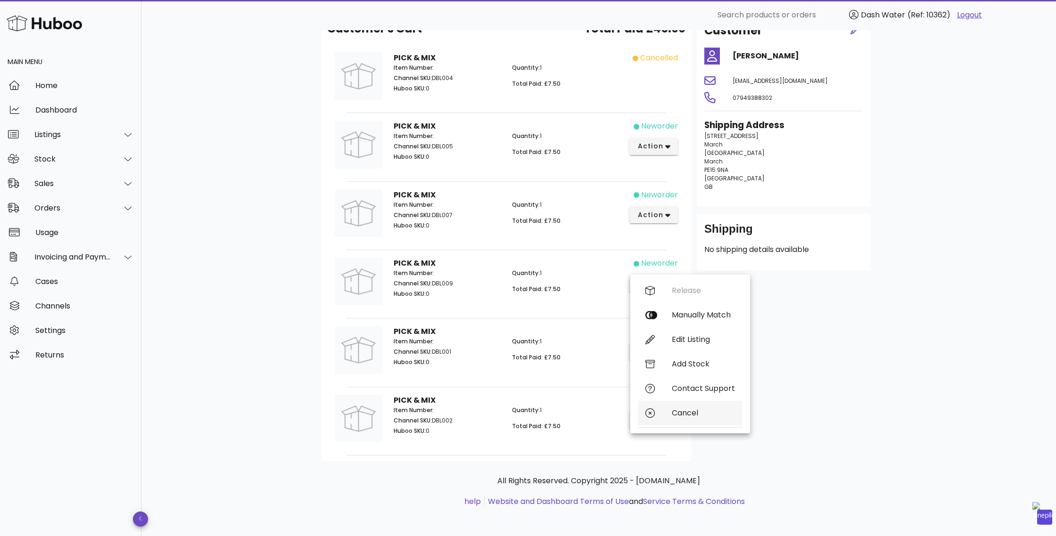
click at [679, 410] on div "Cancel" at bounding box center [703, 413] width 63 height 9
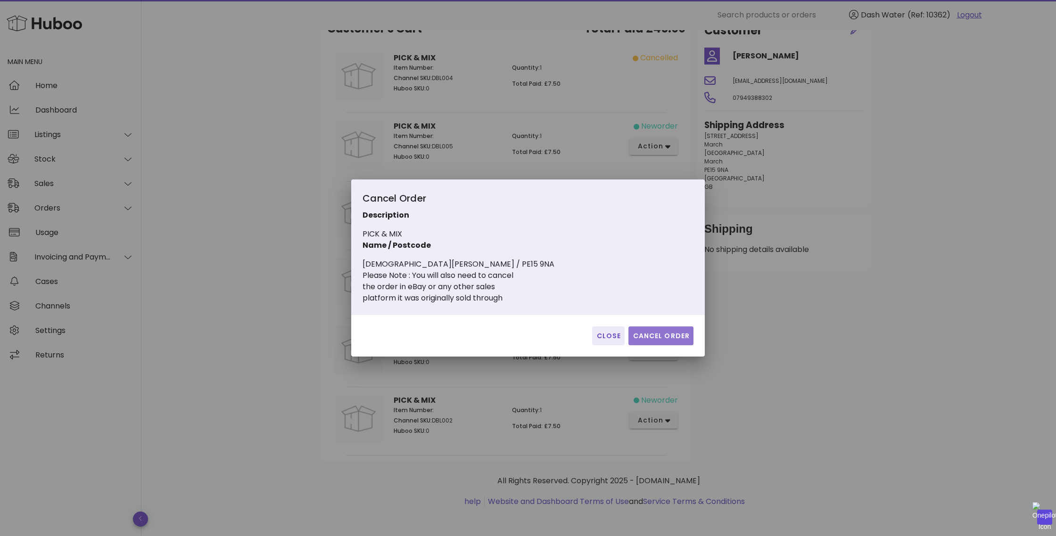
click at [653, 332] on span "Cancel Order" at bounding box center [660, 336] width 57 height 10
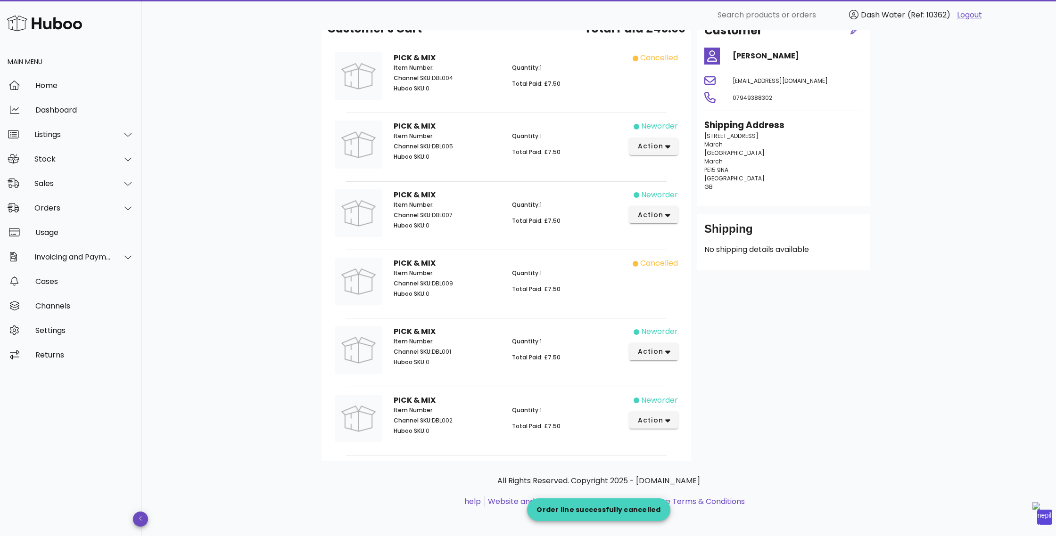
scroll to position [0, 0]
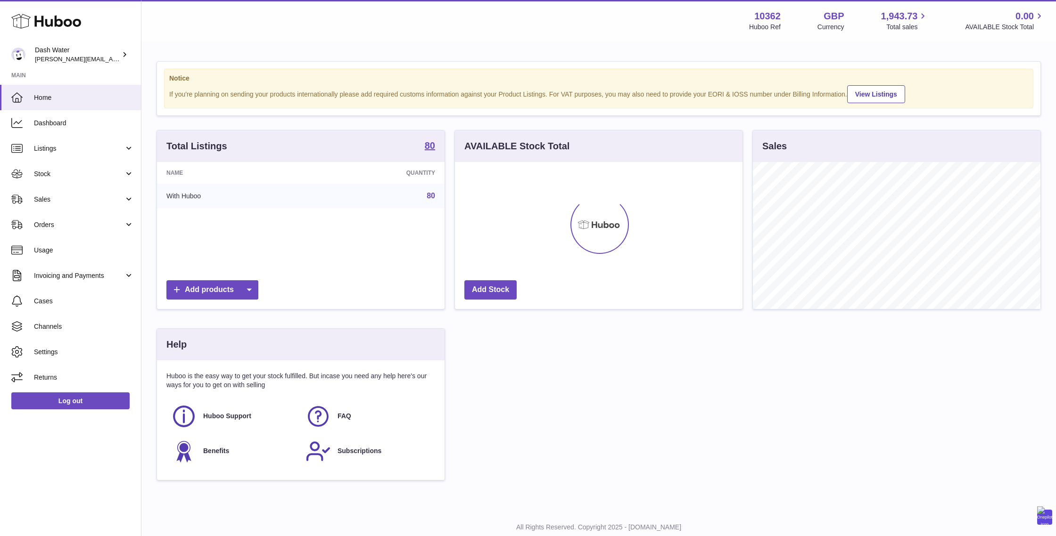
scroll to position [147, 287]
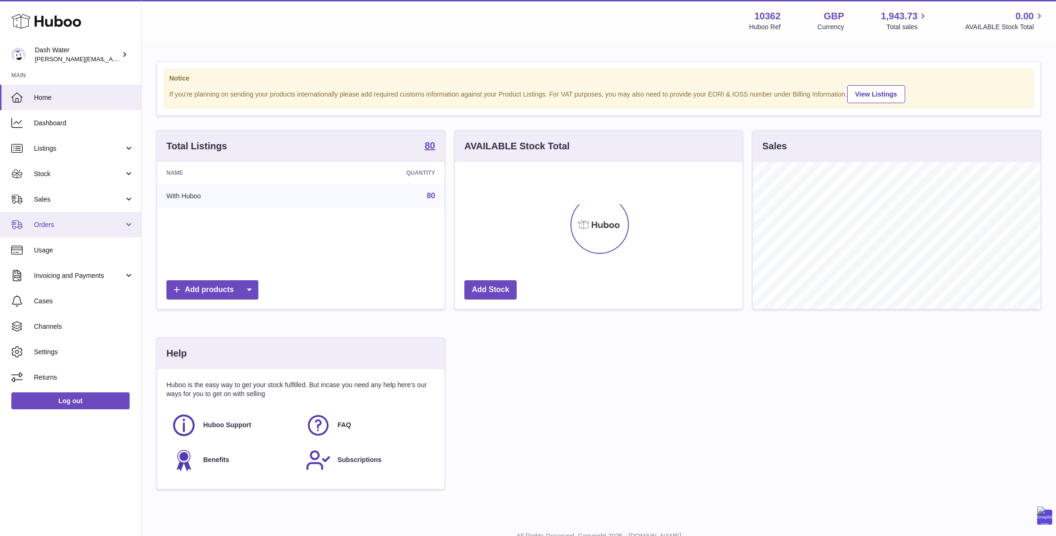
click at [59, 223] on span "Orders" at bounding box center [79, 225] width 90 height 9
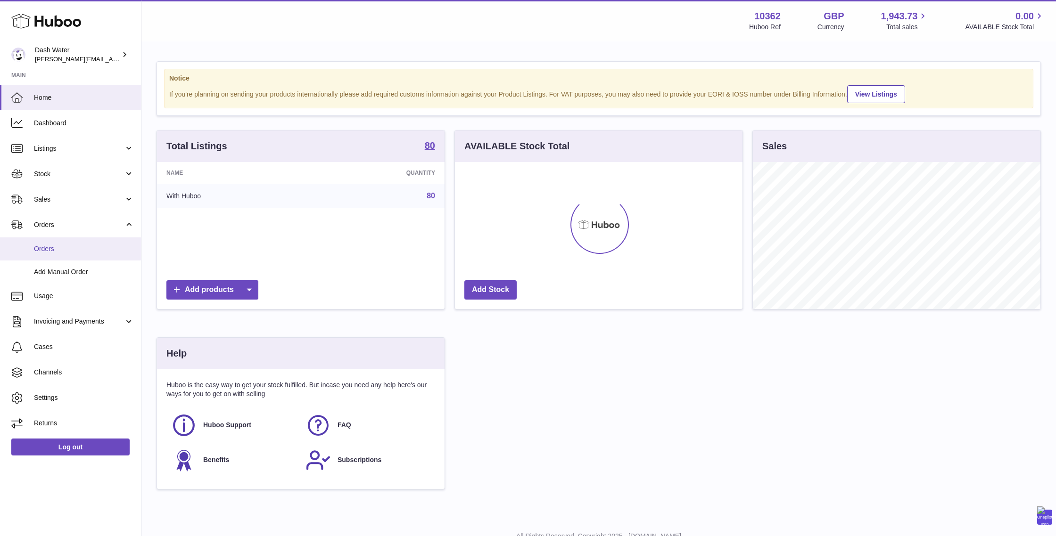
click at [46, 250] on span "Orders" at bounding box center [84, 249] width 100 height 9
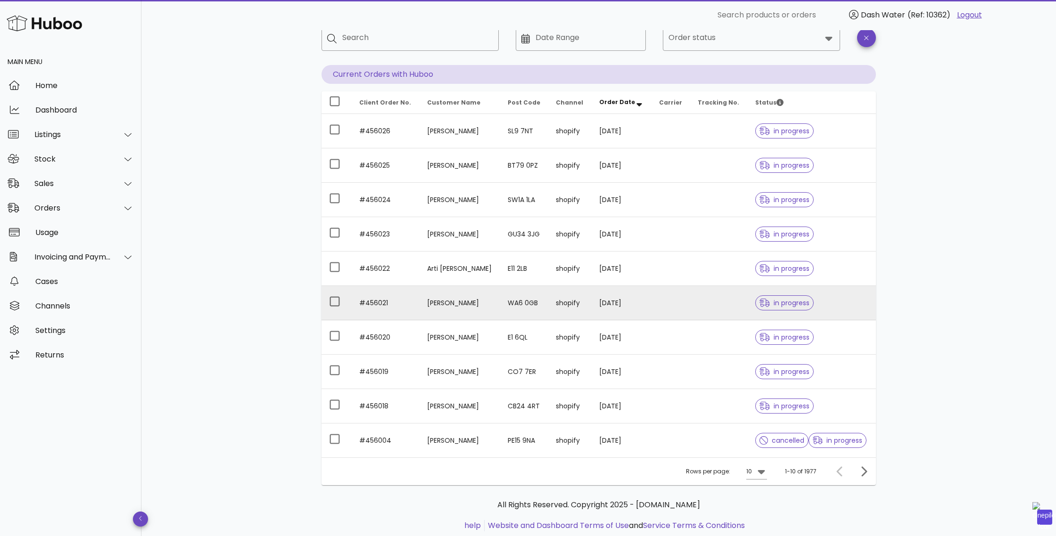
scroll to position [84, 0]
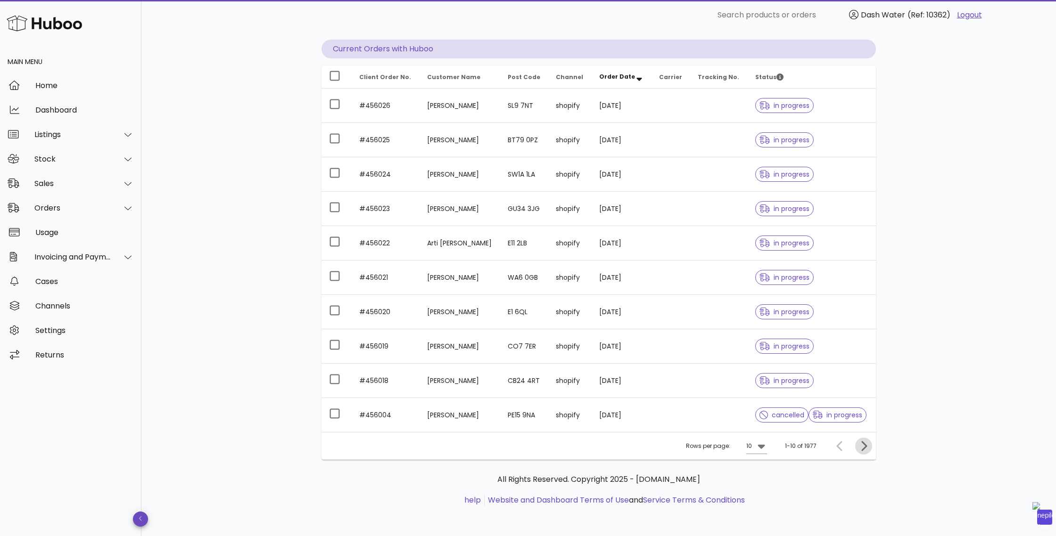
click at [868, 443] on icon "Next page" at bounding box center [863, 446] width 11 height 11
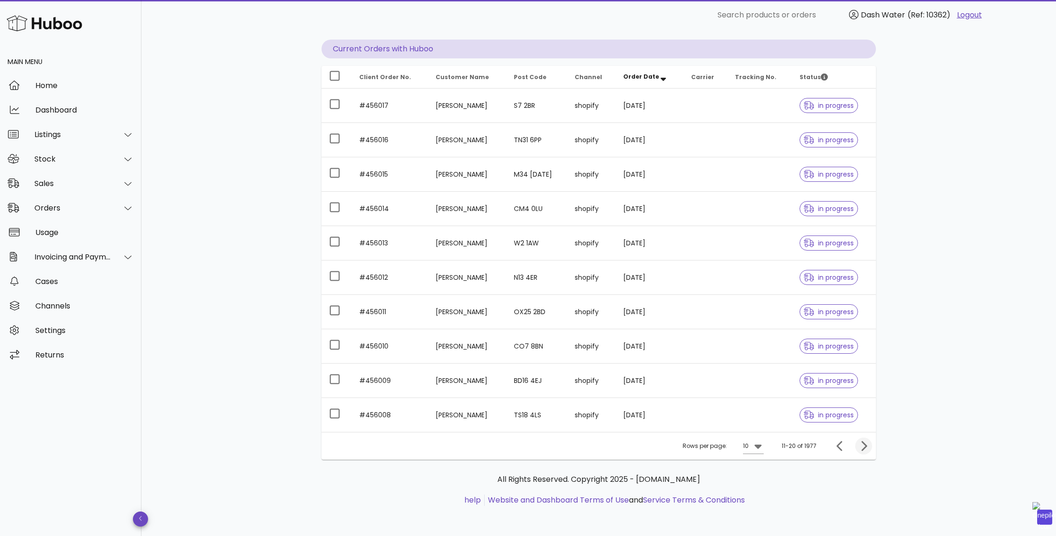
click at [864, 444] on icon "Next page" at bounding box center [864, 446] width 6 height 10
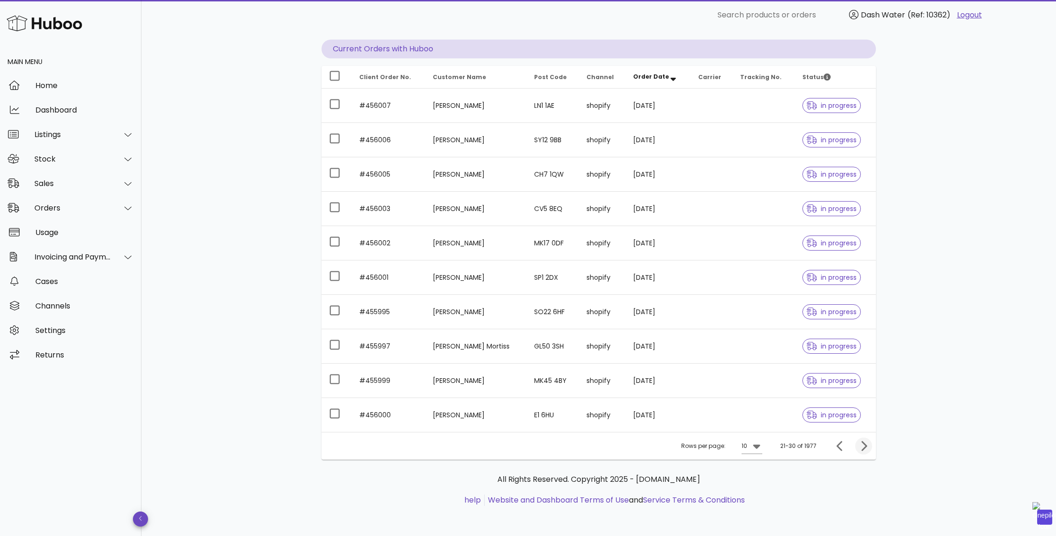
click at [864, 444] on icon "Next page" at bounding box center [864, 446] width 6 height 10
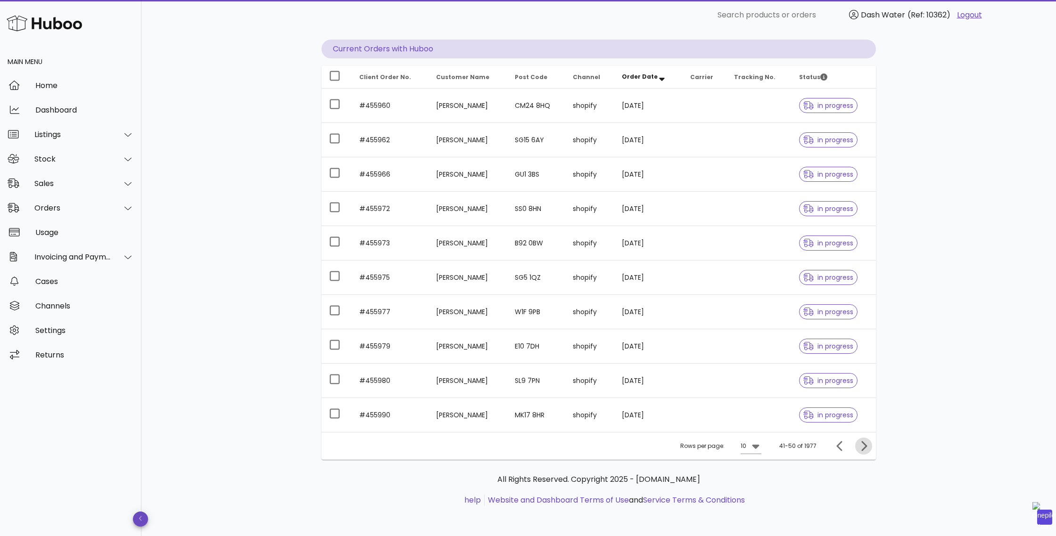
click at [864, 444] on icon "Next page" at bounding box center [864, 446] width 6 height 10
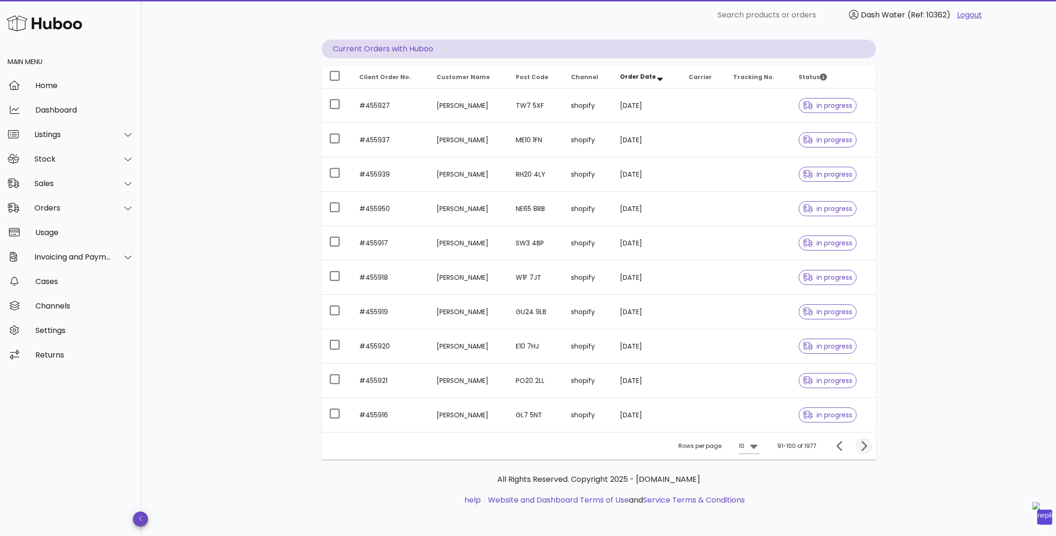
click at [864, 444] on icon "Next page" at bounding box center [864, 446] width 6 height 10
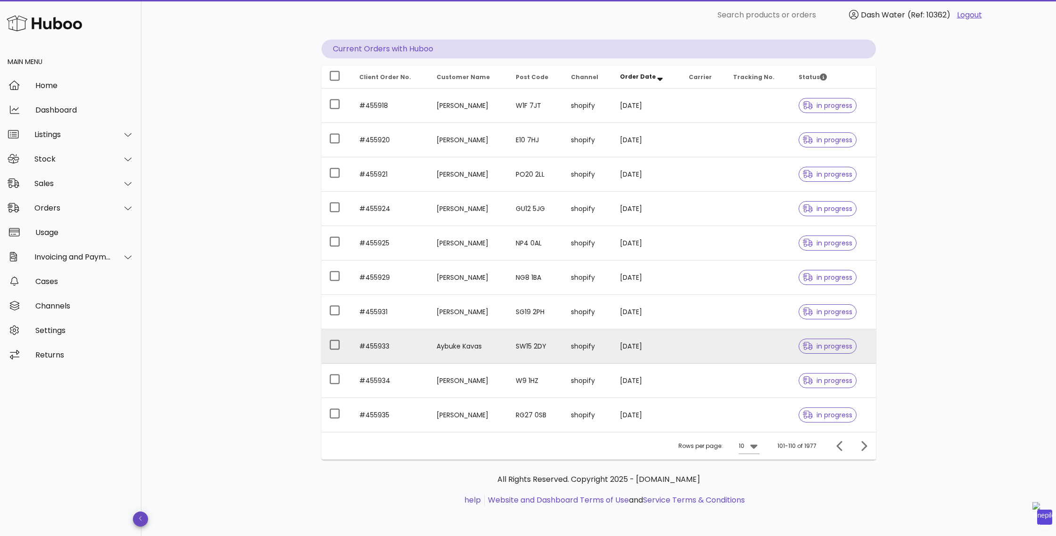
click at [430, 349] on td "Aybuke Kavas" at bounding box center [468, 346] width 79 height 34
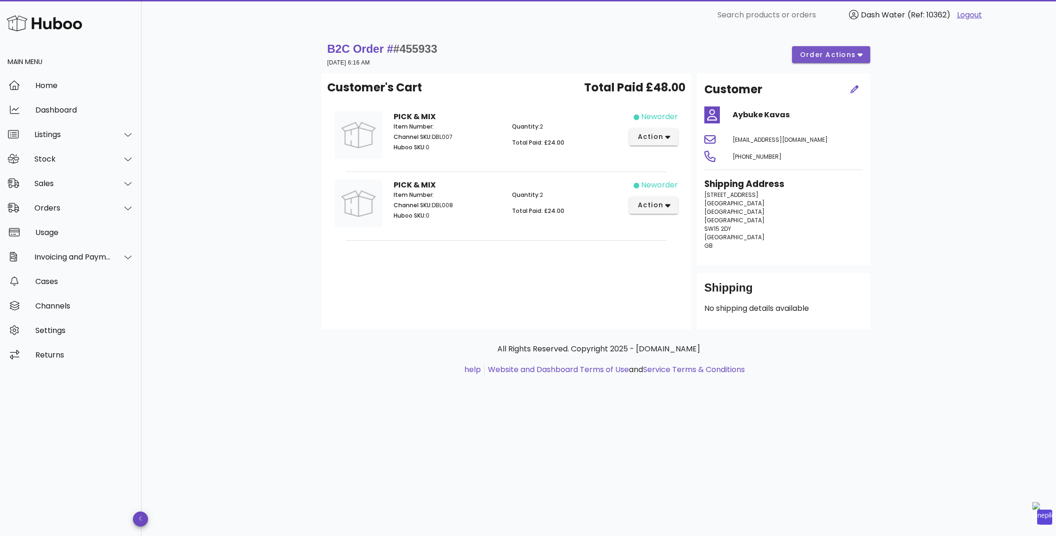
click at [860, 47] on button "order actions" at bounding box center [831, 54] width 78 height 17
click at [935, 101] on div "B2C Order # #455933 19 August 2025 at 6:16 AM order actions Customer's Cart Tot…" at bounding box center [598, 283] width 914 height 506
click at [42, 183] on div "Sales" at bounding box center [72, 183] width 77 height 9
click at [55, 206] on div "Sales" at bounding box center [84, 207] width 100 height 9
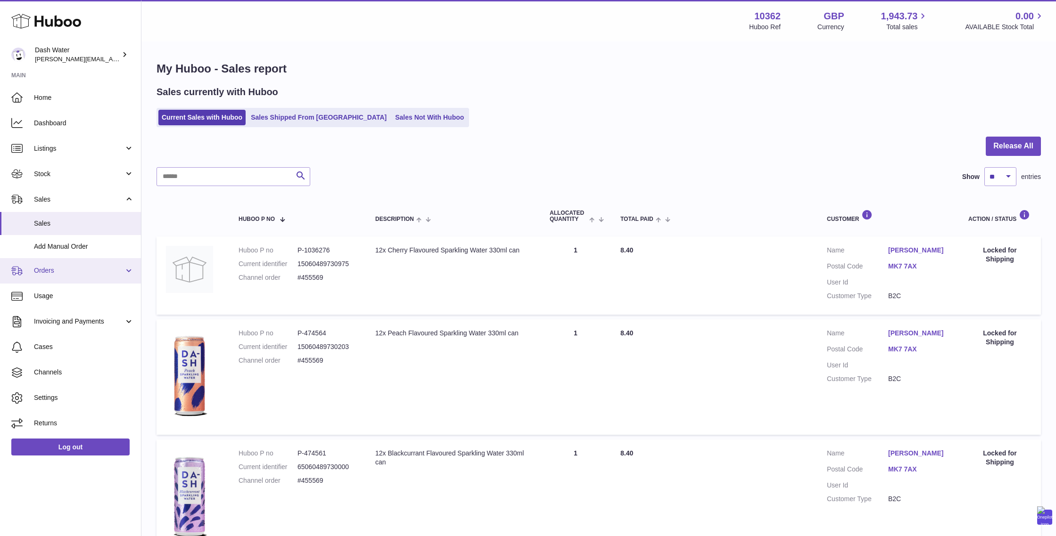
click at [38, 269] on span "Orders" at bounding box center [79, 270] width 90 height 9
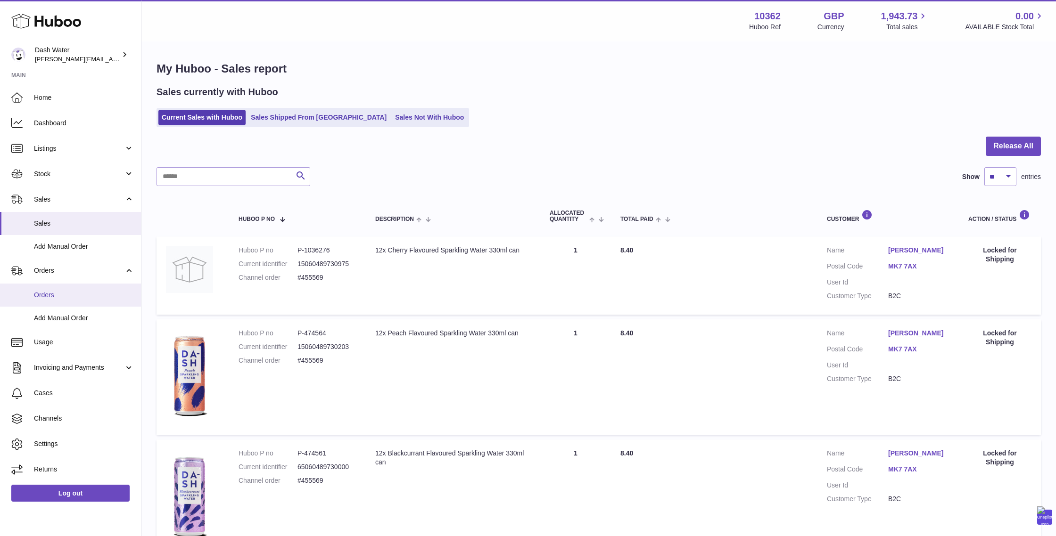
click at [50, 294] on span "Orders" at bounding box center [84, 295] width 100 height 9
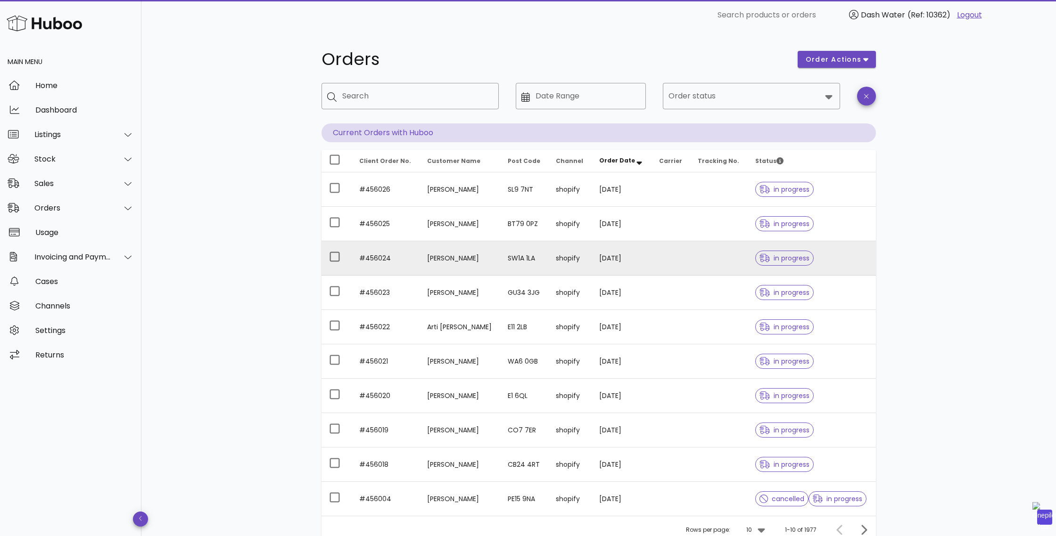
scroll to position [84, 0]
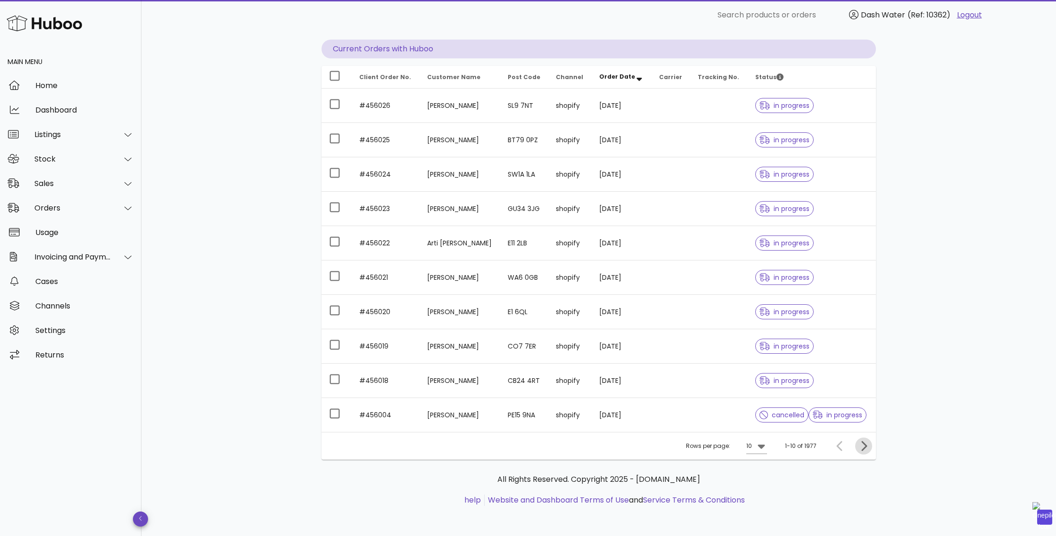
click at [864, 447] on icon "Next page" at bounding box center [863, 446] width 11 height 11
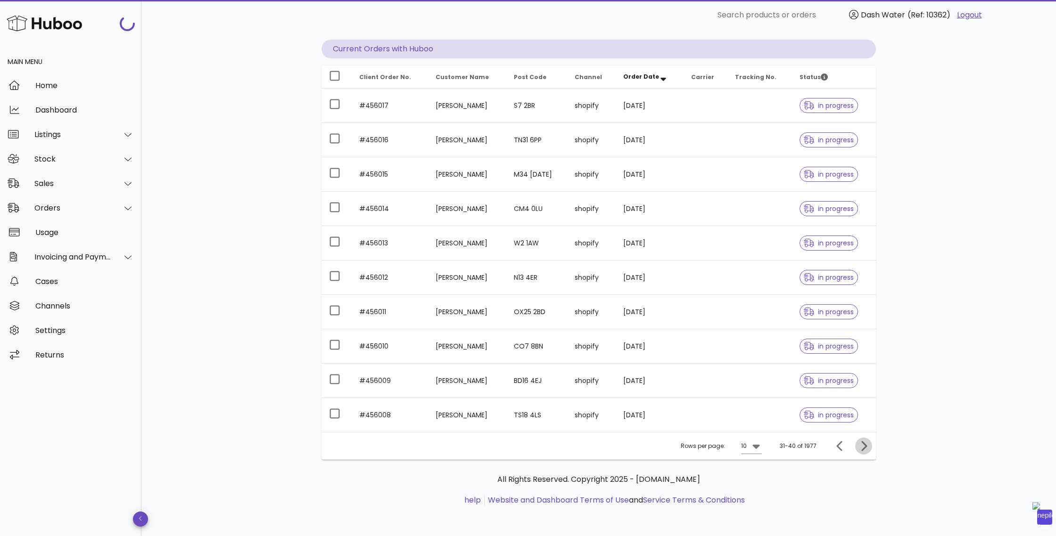
click at [864, 447] on icon "Next page" at bounding box center [863, 446] width 11 height 11
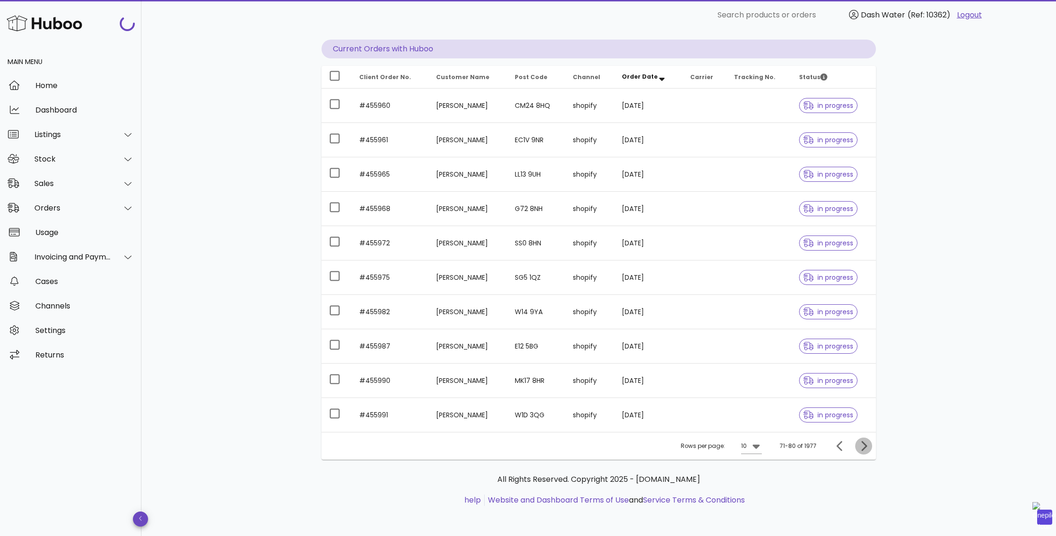
click at [864, 447] on icon "Next page" at bounding box center [863, 446] width 11 height 11
click at [866, 444] on icon "Next page" at bounding box center [864, 446] width 6 height 10
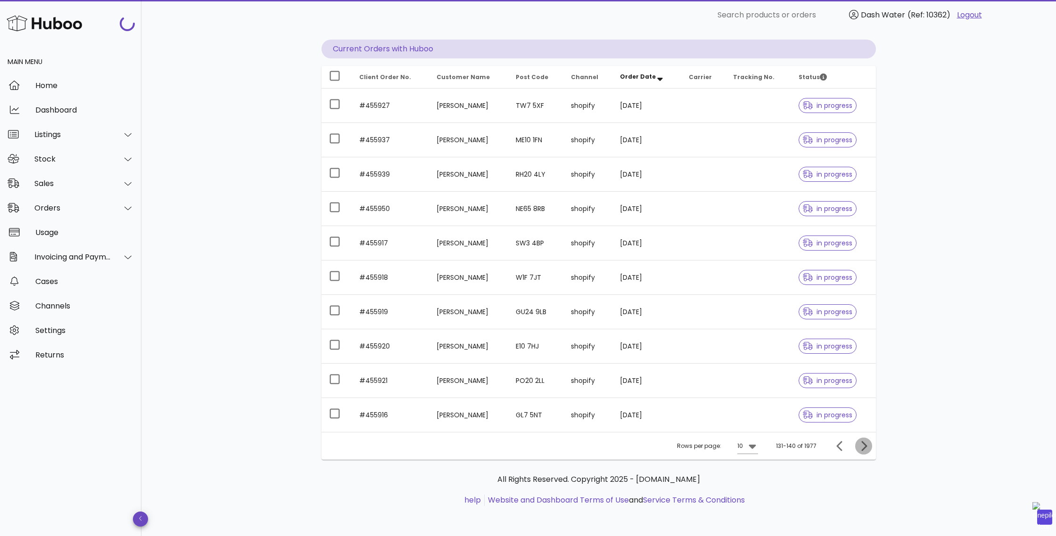
click at [866, 444] on icon "Next page" at bounding box center [864, 446] width 6 height 10
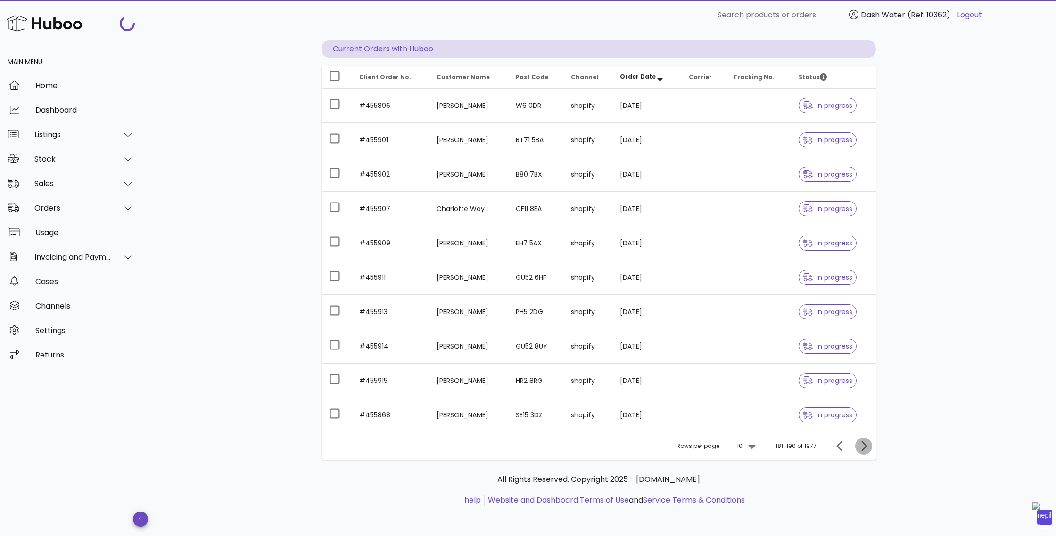
click at [866, 444] on icon "Next page" at bounding box center [864, 446] width 6 height 10
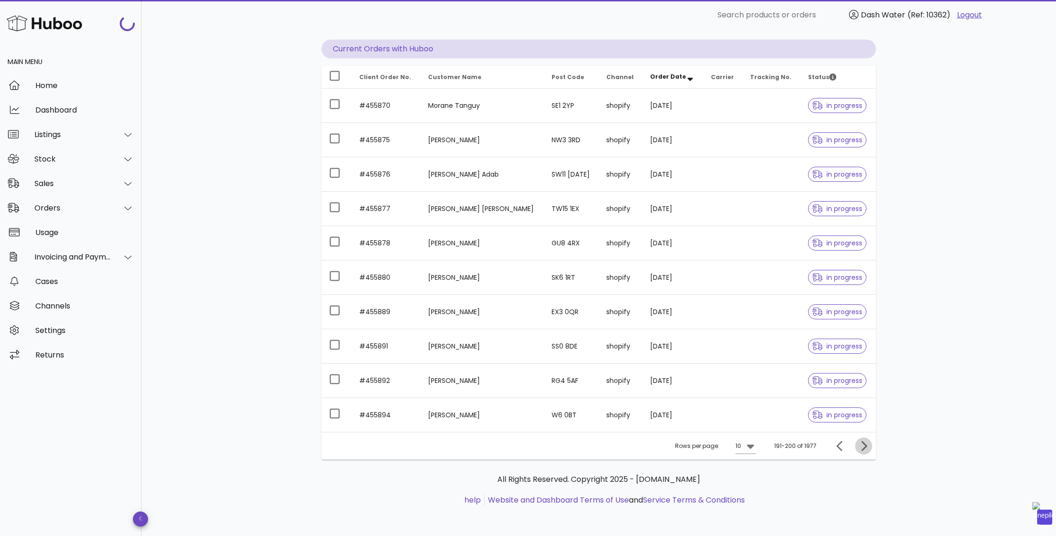
click at [866, 444] on icon "Next page" at bounding box center [864, 446] width 6 height 10
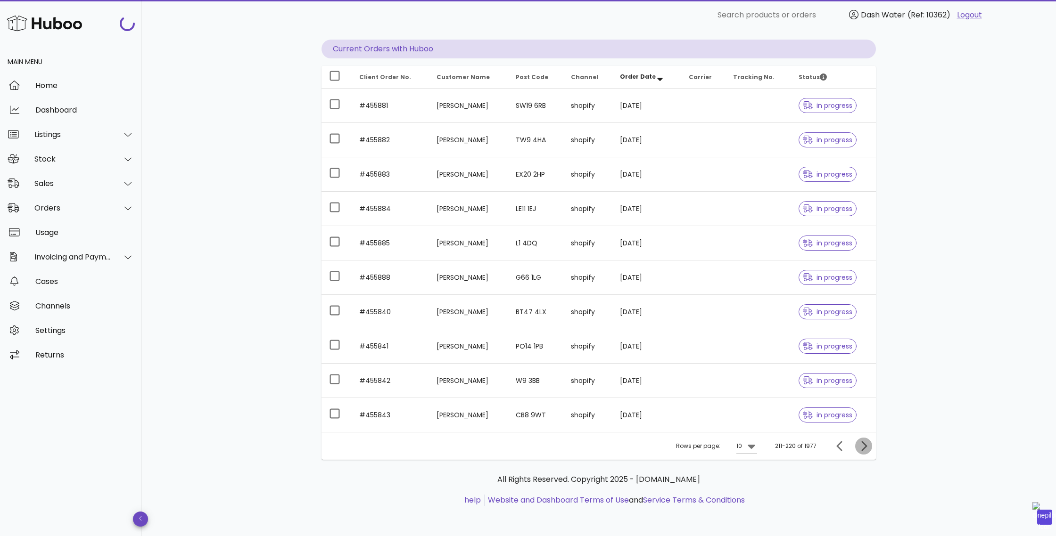
click at [866, 444] on icon "Next page" at bounding box center [864, 446] width 6 height 10
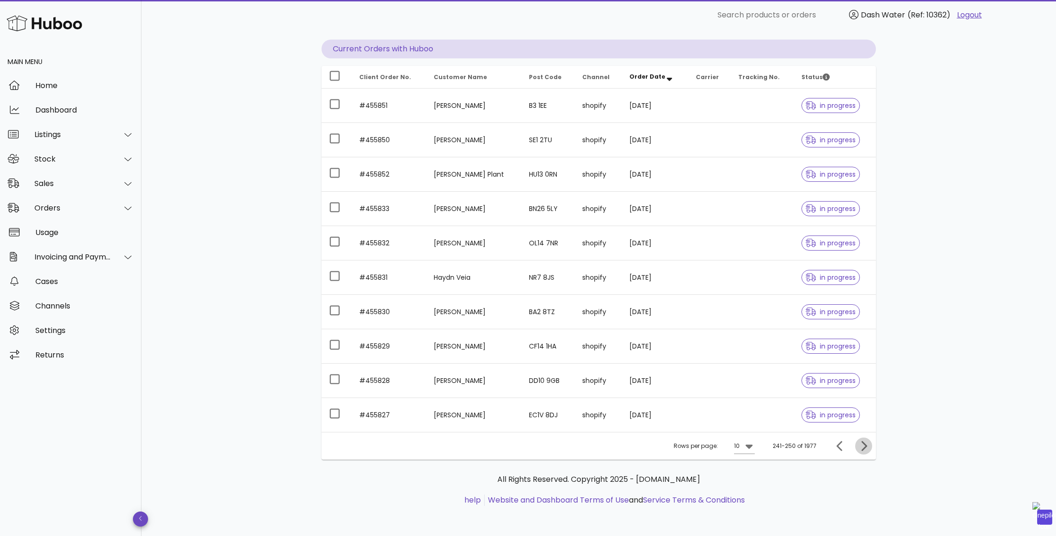
click at [866, 444] on icon "Next page" at bounding box center [864, 446] width 6 height 10
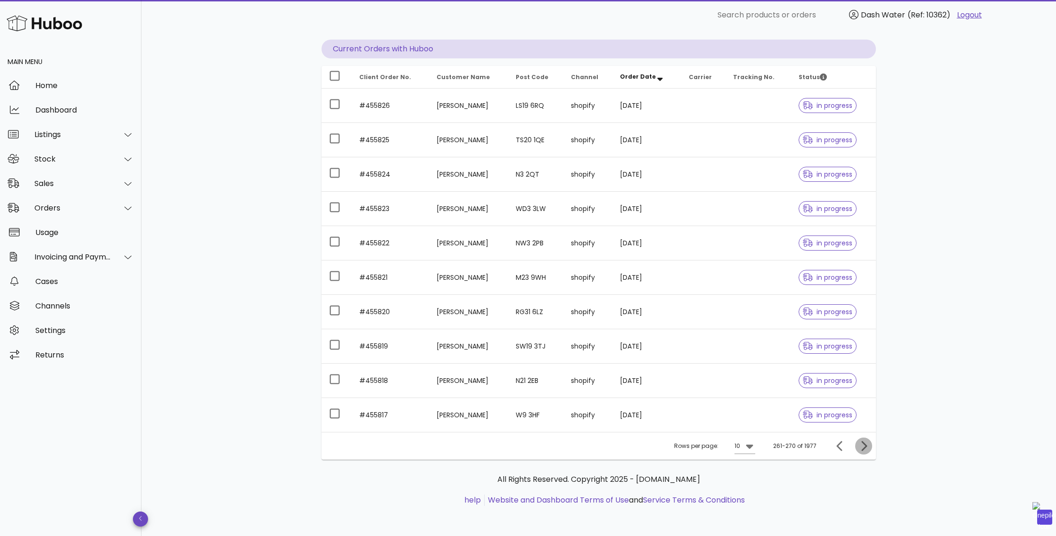
click at [866, 444] on icon "Next page" at bounding box center [864, 446] width 6 height 10
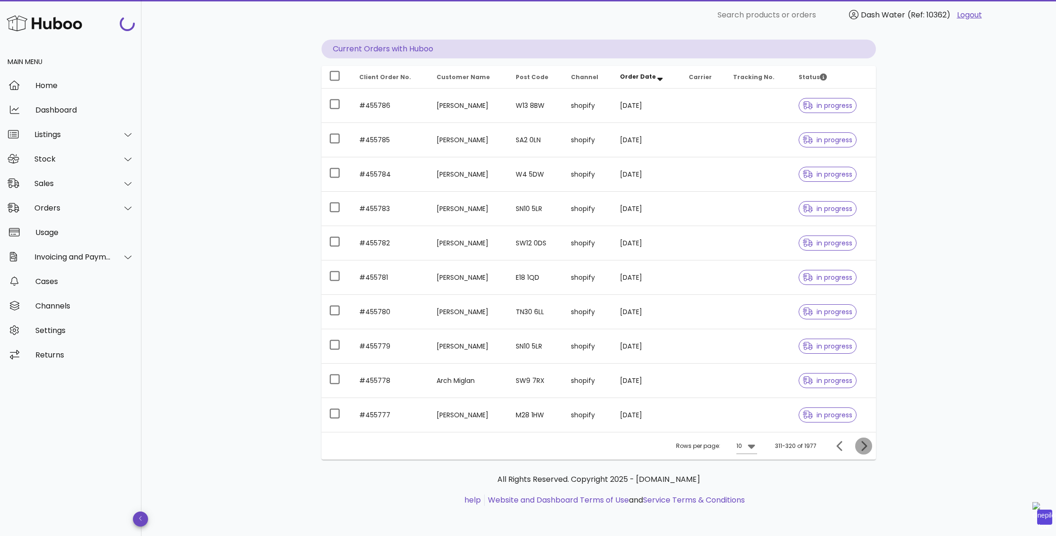
click at [866, 444] on icon "Next page" at bounding box center [864, 446] width 6 height 10
click at [865, 445] on icon "Next page" at bounding box center [864, 446] width 6 height 10
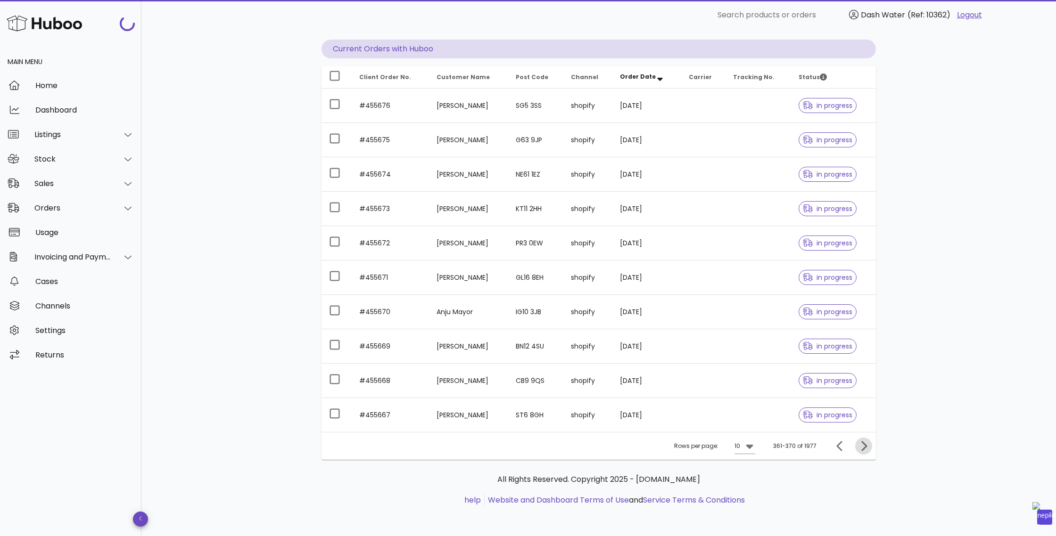
click at [865, 445] on icon "Next page" at bounding box center [864, 446] width 6 height 10
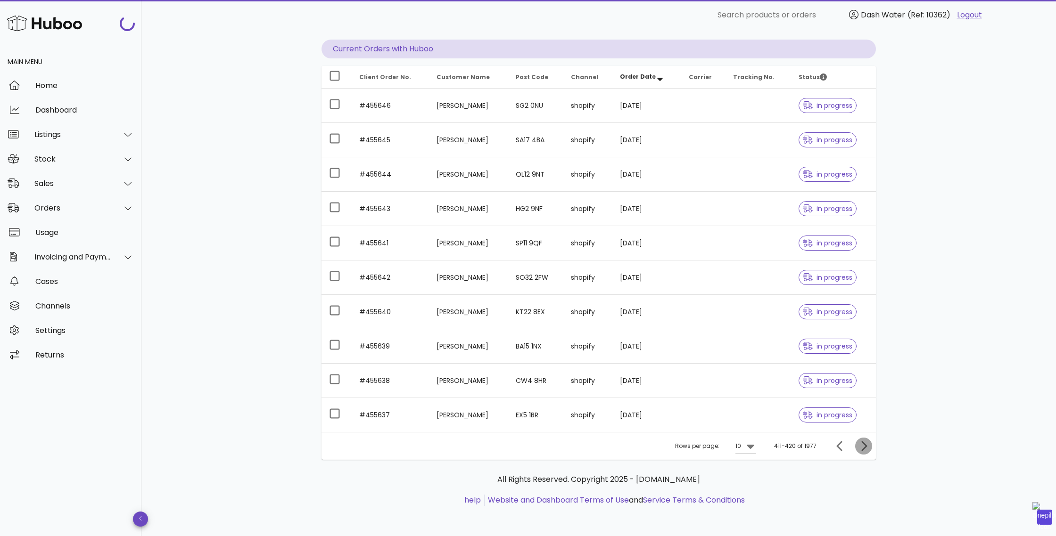
click at [865, 445] on icon "Next page" at bounding box center [864, 446] width 6 height 10
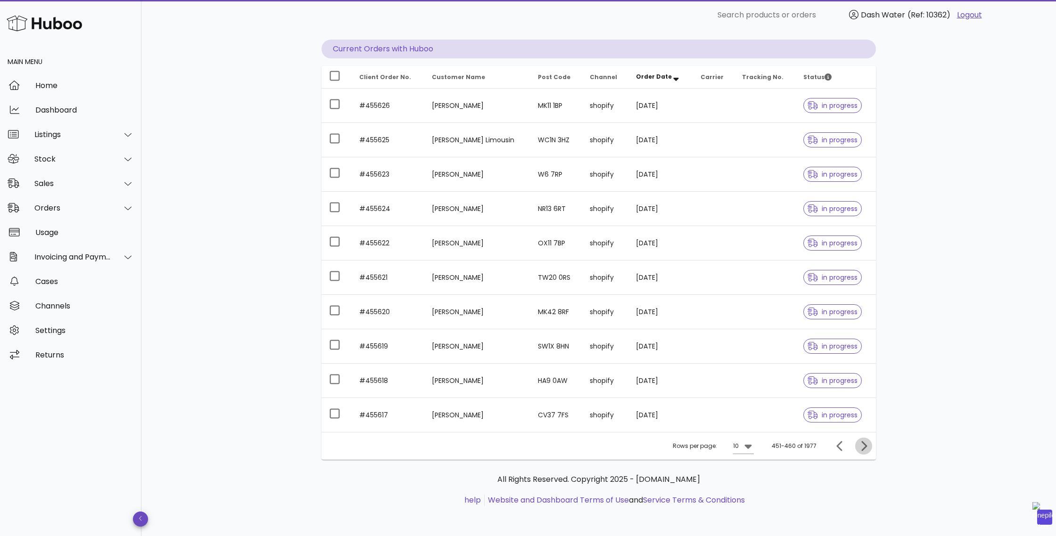
click at [865, 445] on icon "Next page" at bounding box center [864, 446] width 6 height 10
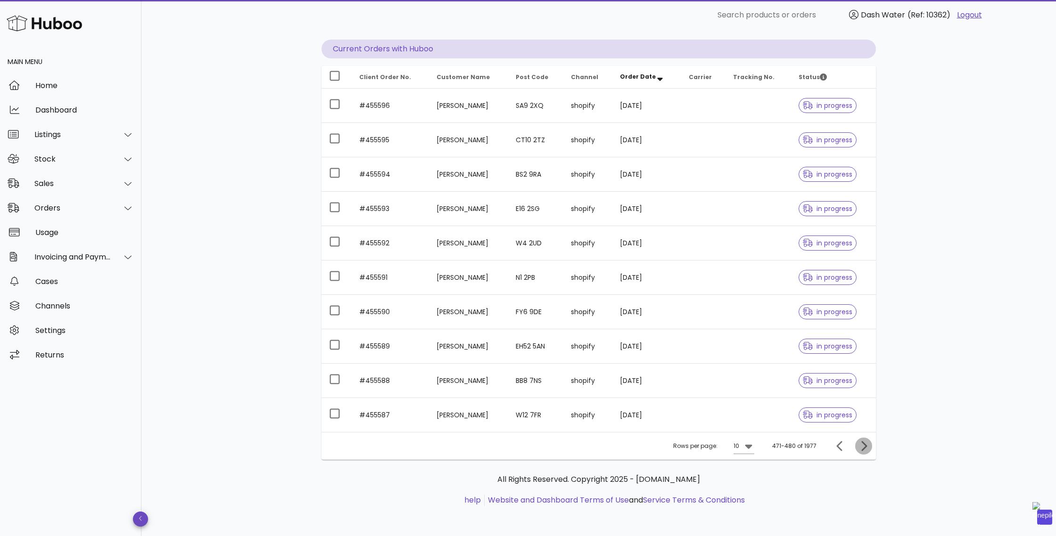
click at [865, 445] on icon "Next page" at bounding box center [864, 446] width 6 height 10
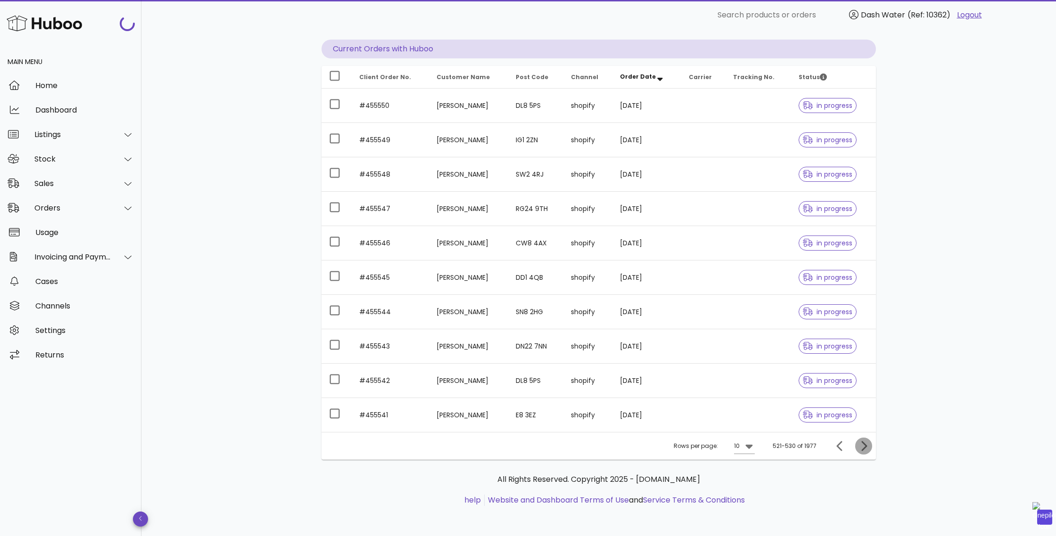
click at [865, 445] on icon "Next page" at bounding box center [864, 446] width 6 height 10
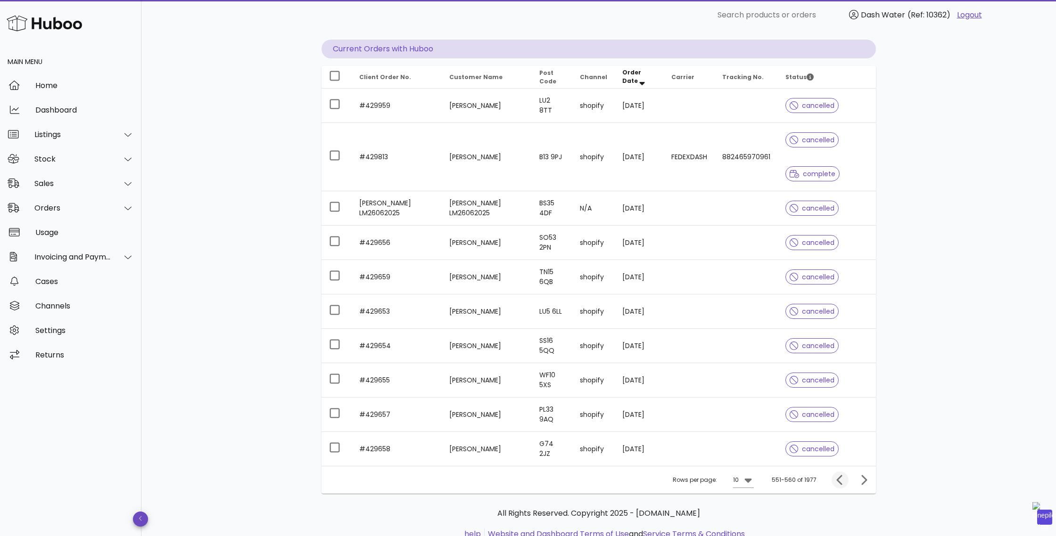
click at [838, 477] on icon "Previous page" at bounding box center [839, 480] width 11 height 11
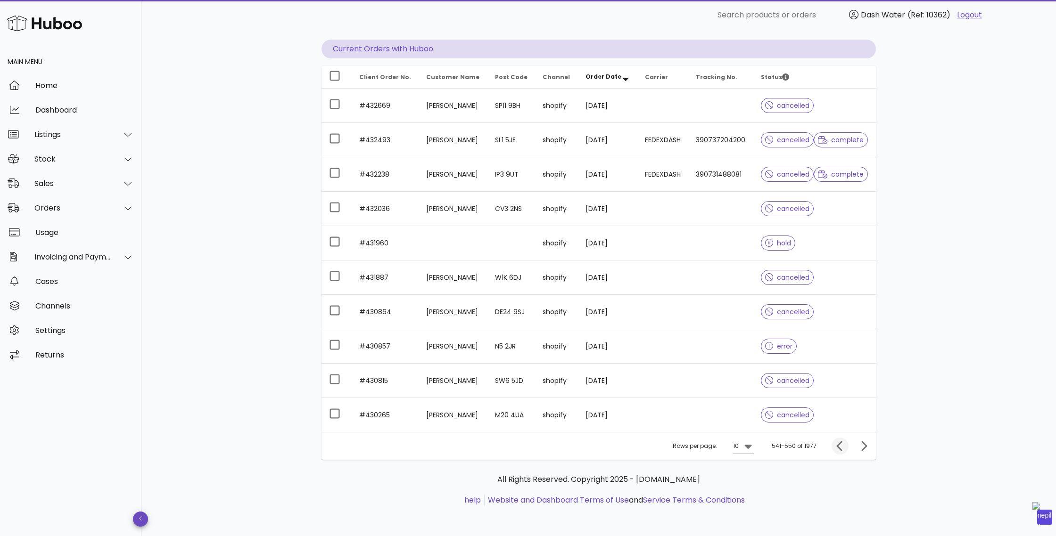
click at [838, 477] on p "All Rights Reserved. Copyright 2025 - [DOMAIN_NAME]" at bounding box center [598, 479] width 539 height 11
click at [841, 444] on icon "Previous page" at bounding box center [839, 446] width 11 height 11
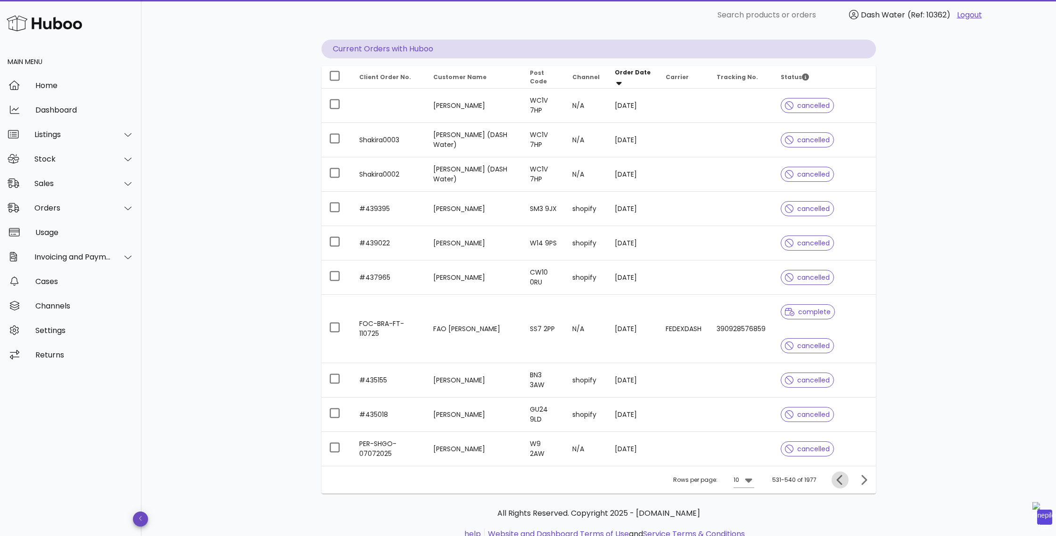
click at [841, 484] on icon "Previous page" at bounding box center [840, 480] width 6 height 10
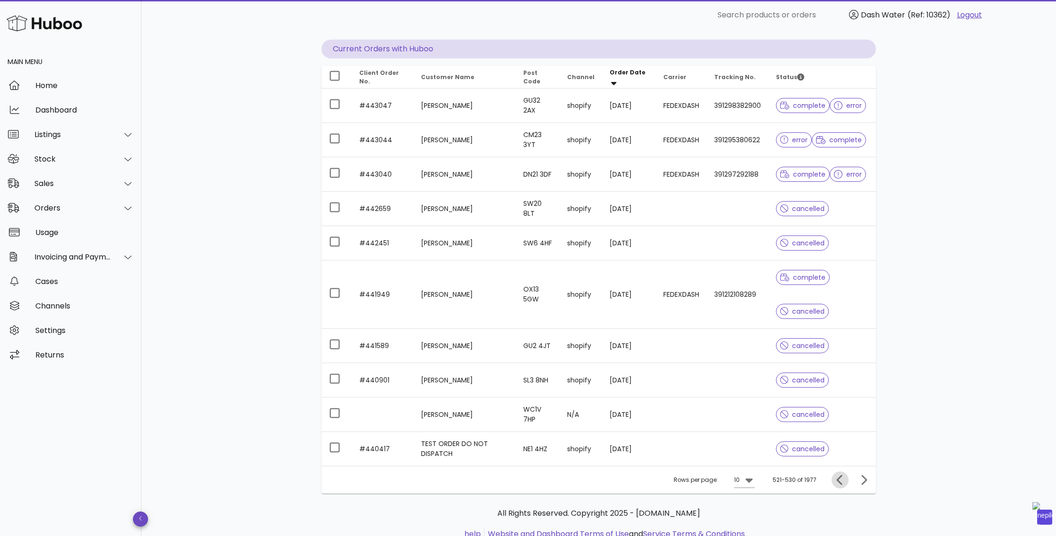
click at [841, 484] on icon "Previous page" at bounding box center [840, 480] width 6 height 10
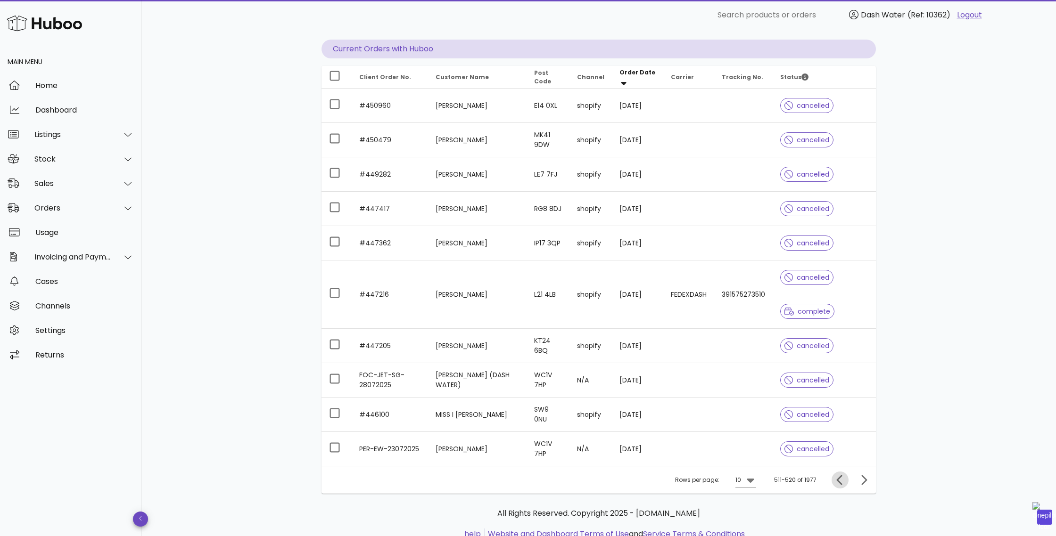
click at [841, 484] on icon "Previous page" at bounding box center [840, 480] width 6 height 10
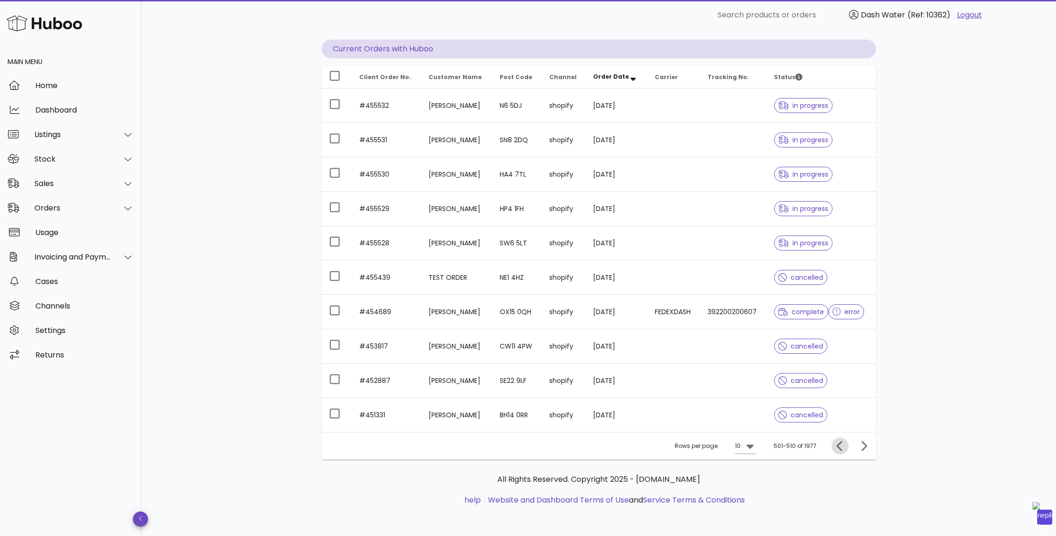
click at [838, 447] on icon "Previous page" at bounding box center [840, 446] width 6 height 10
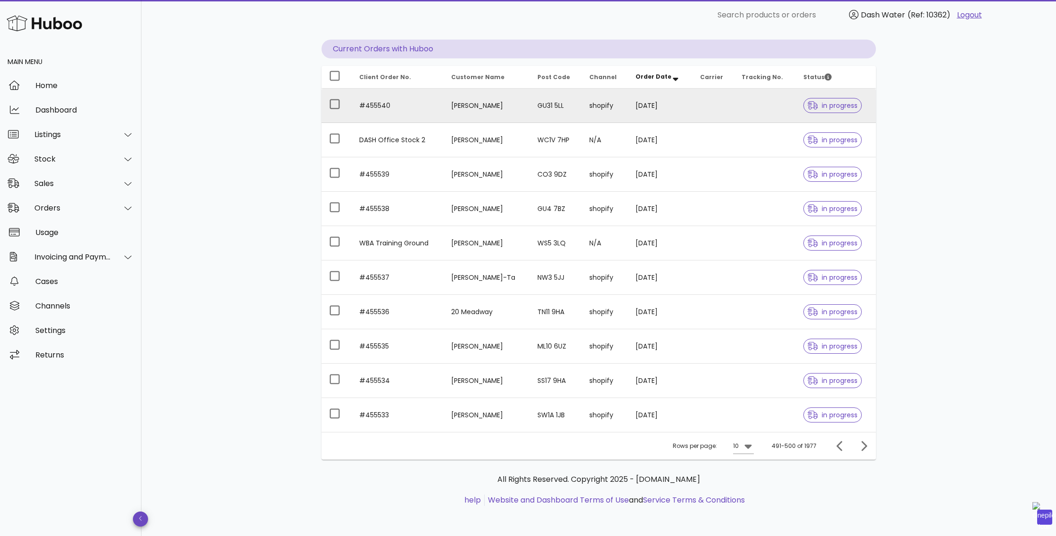
click at [468, 104] on td "Olivia Porter" at bounding box center [486, 106] width 86 height 34
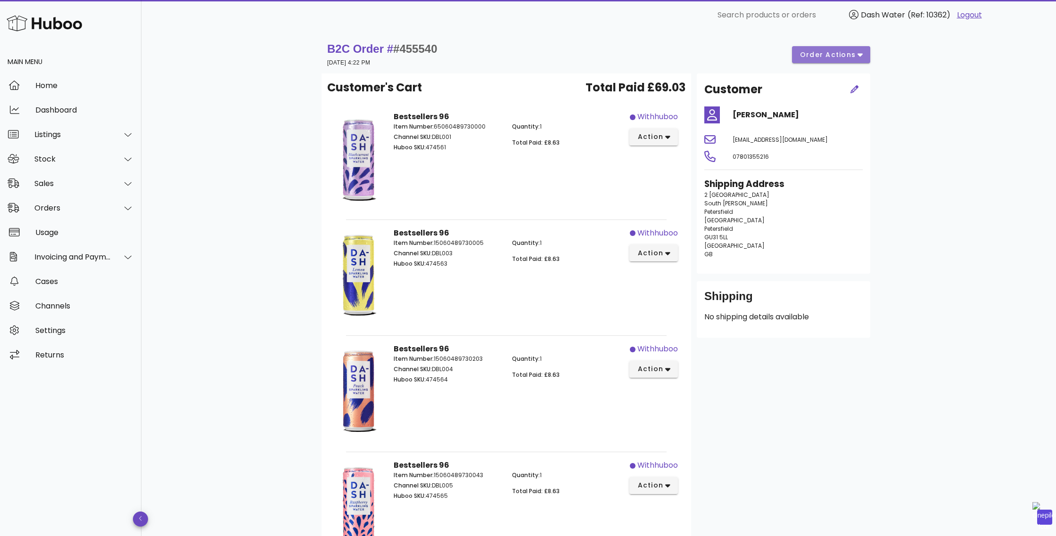
click at [837, 52] on span "order actions" at bounding box center [827, 55] width 57 height 10
click at [912, 137] on div "B2C Order # #455540 18 August 2025 at 4:22 PM order actions Customer's Cart Tot…" at bounding box center [598, 522] width 914 height 984
click at [735, 210] on p "2 South Acre South Harting Petersfield England Petersfield GU31 5LL United King…" at bounding box center [783, 225] width 158 height 68
click at [654, 250] on span "action" at bounding box center [650, 253] width 26 height 10
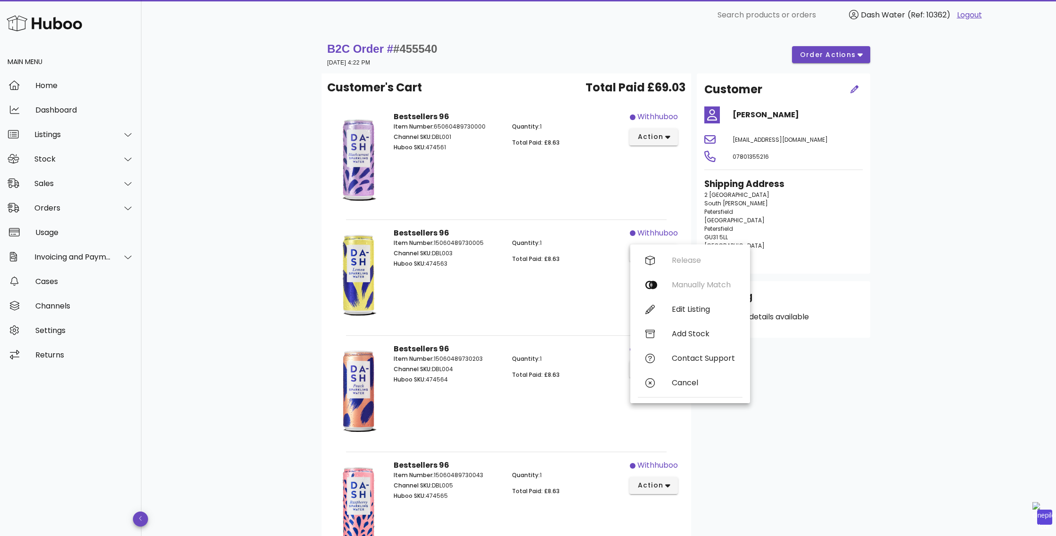
click at [819, 218] on p "2 South Acre South Harting Petersfield England Petersfield GU31 5LL United King…" at bounding box center [783, 225] width 158 height 68
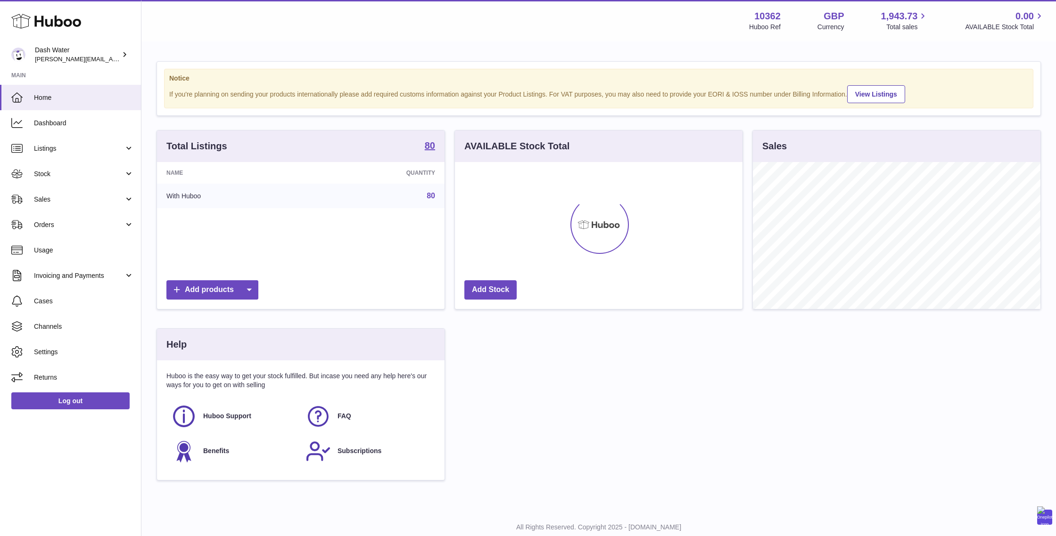
scroll to position [147, 287]
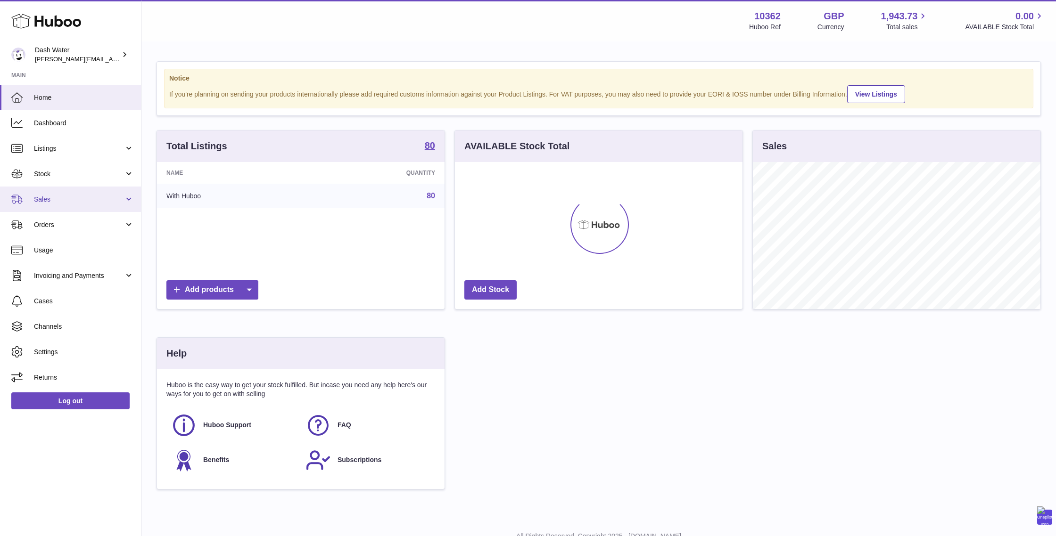
click at [44, 198] on span "Sales" at bounding box center [79, 199] width 90 height 9
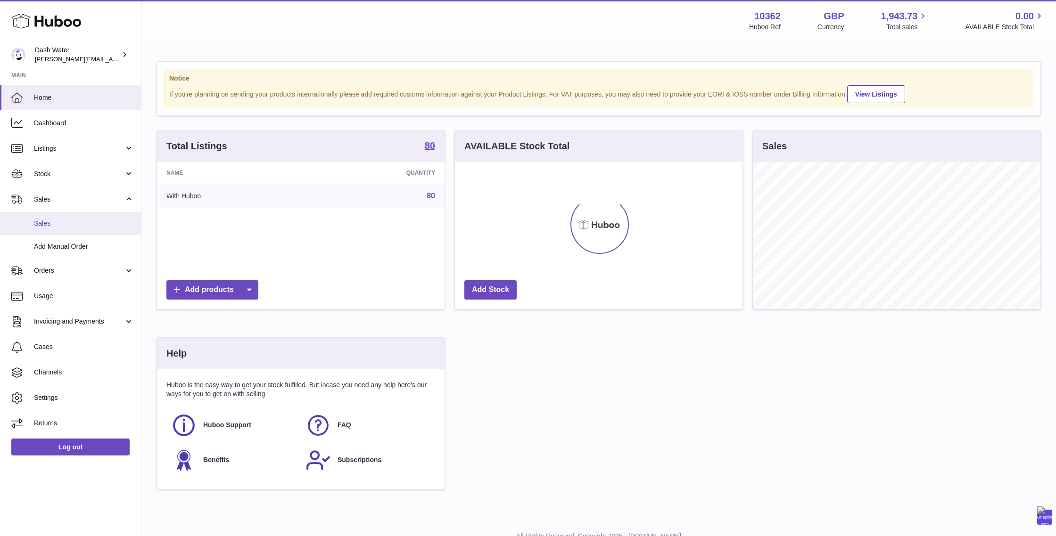
click at [49, 219] on span "Sales" at bounding box center [84, 223] width 100 height 9
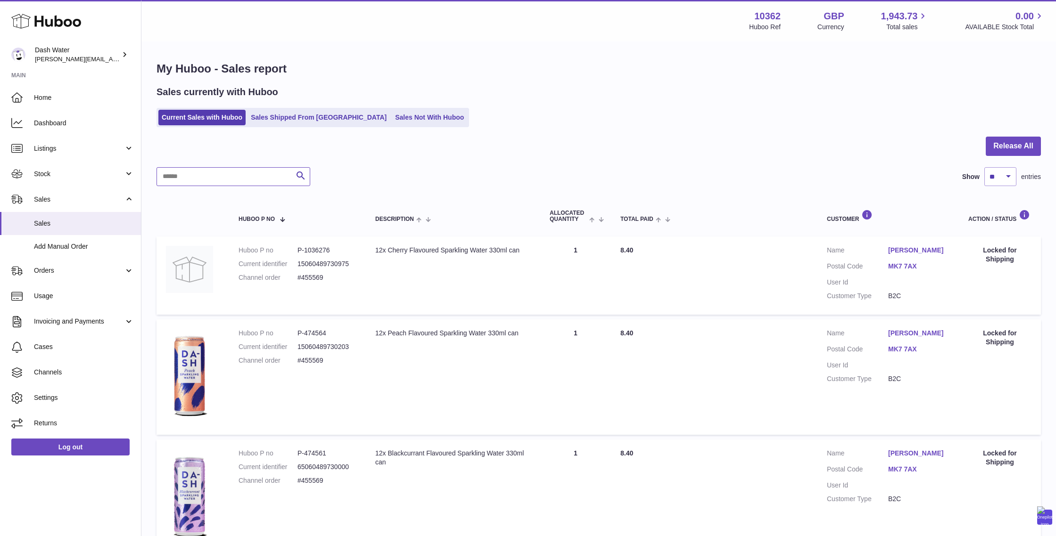
click at [227, 178] on input "text" at bounding box center [233, 176] width 154 height 19
paste input "******"
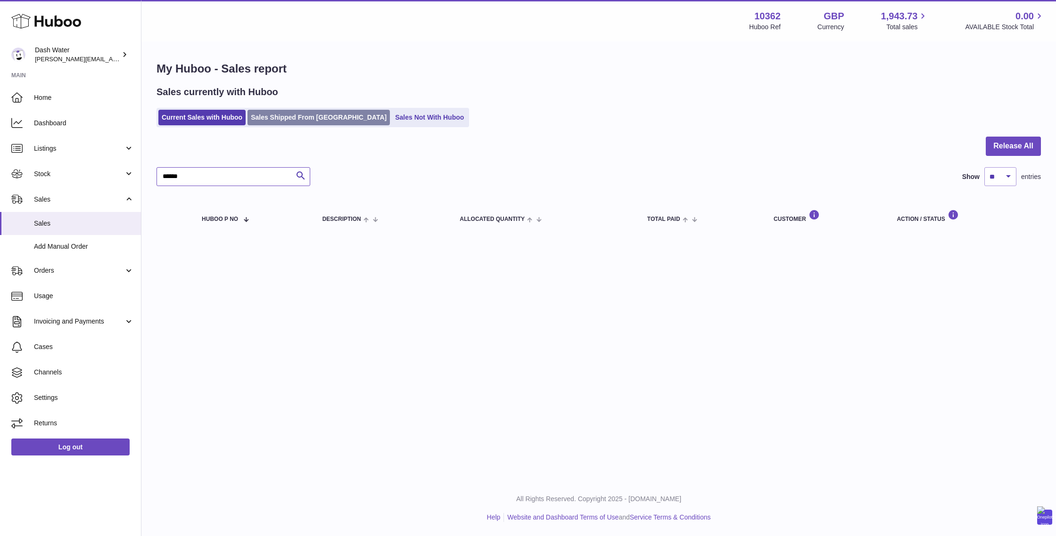
type input "******"
click at [284, 115] on link "Sales Shipped From [GEOGRAPHIC_DATA]" at bounding box center [318, 118] width 142 height 16
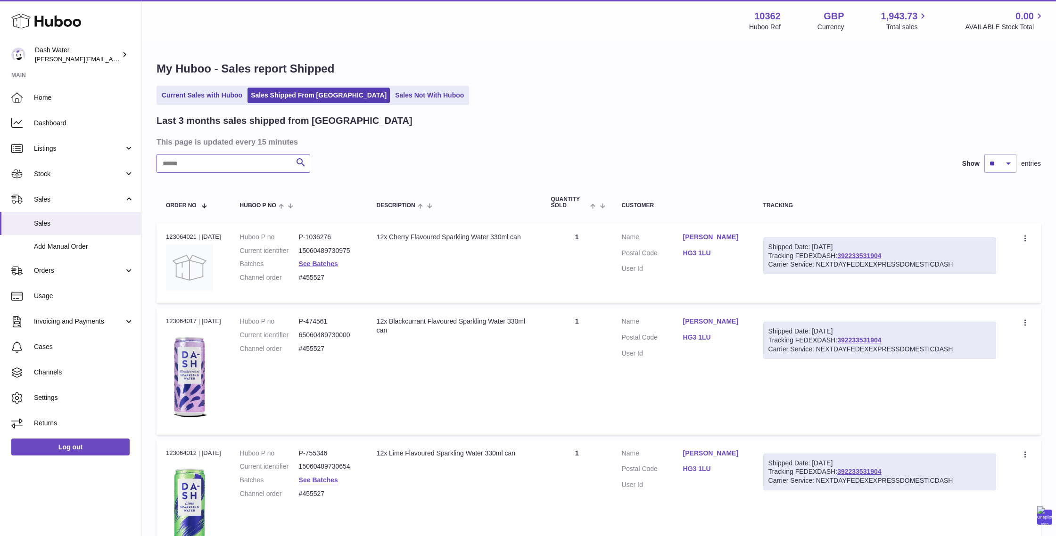
click at [223, 166] on input "text" at bounding box center [233, 163] width 154 height 19
paste input "******"
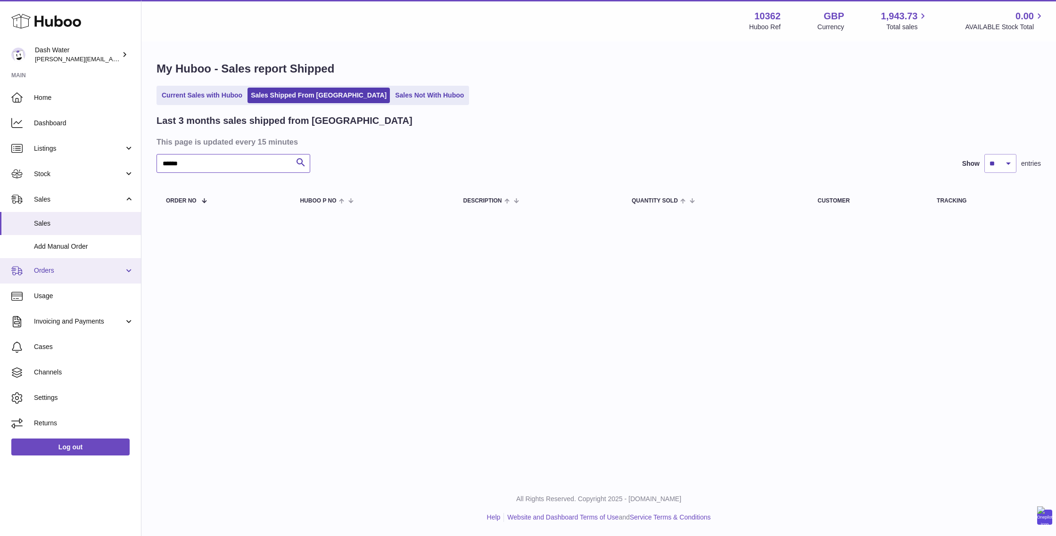
type input "******"
click at [56, 270] on span "Orders" at bounding box center [79, 270] width 90 height 9
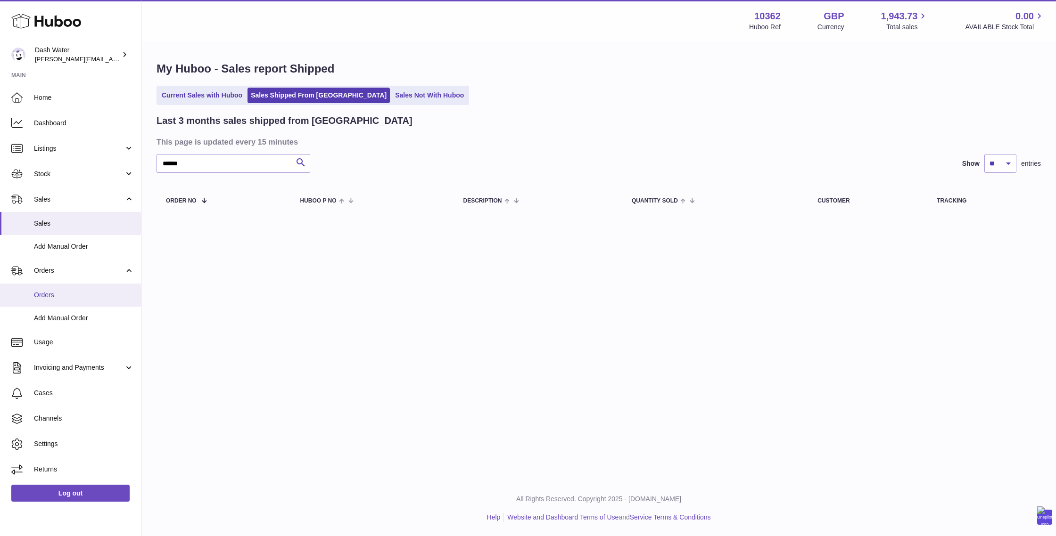
click at [48, 290] on link "Orders" at bounding box center [70, 295] width 141 height 23
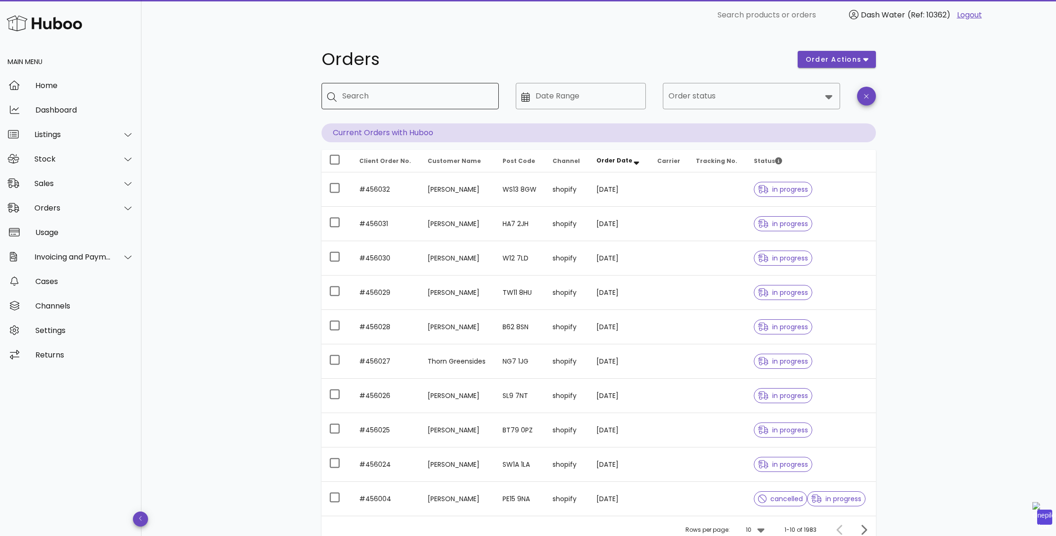
click at [412, 99] on input "Search" at bounding box center [416, 96] width 149 height 15
paste input "******"
type input "******"
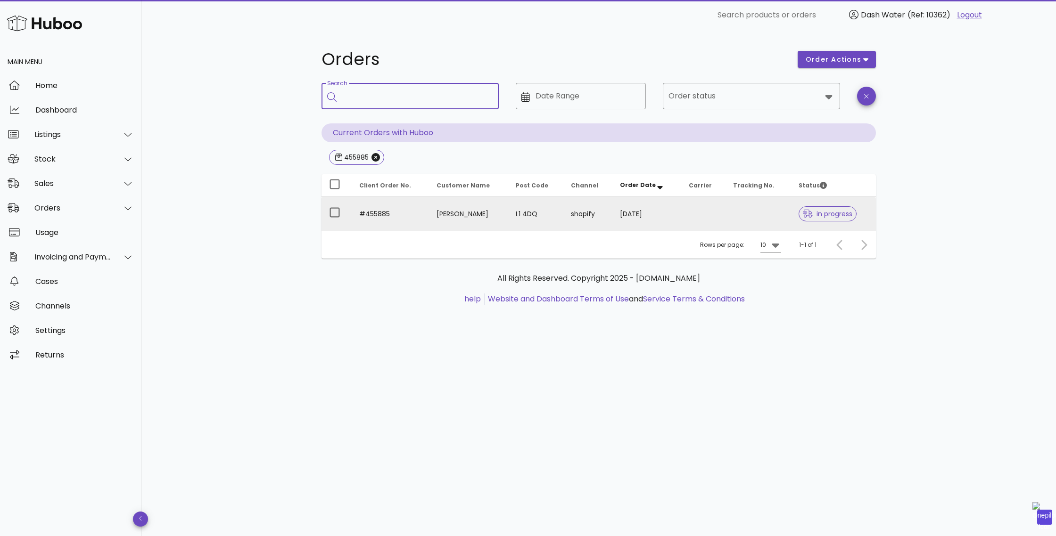
click at [373, 213] on td "#455885" at bounding box center [390, 214] width 77 height 34
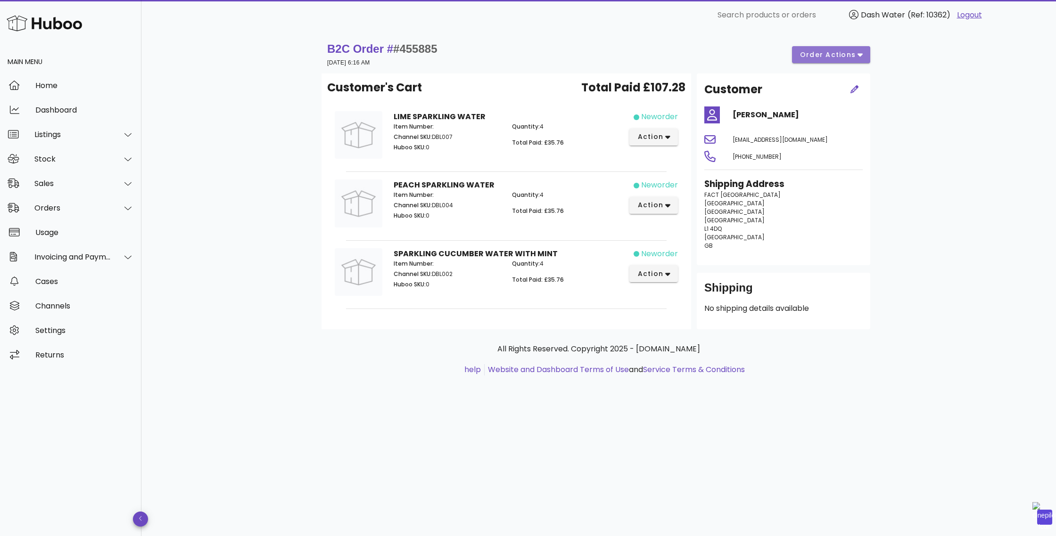
click at [834, 58] on span "order actions" at bounding box center [827, 55] width 57 height 10
click at [847, 89] on div "Cancel" at bounding box center [850, 86] width 29 height 9
click at [40, 207] on div "Orders" at bounding box center [72, 208] width 77 height 9
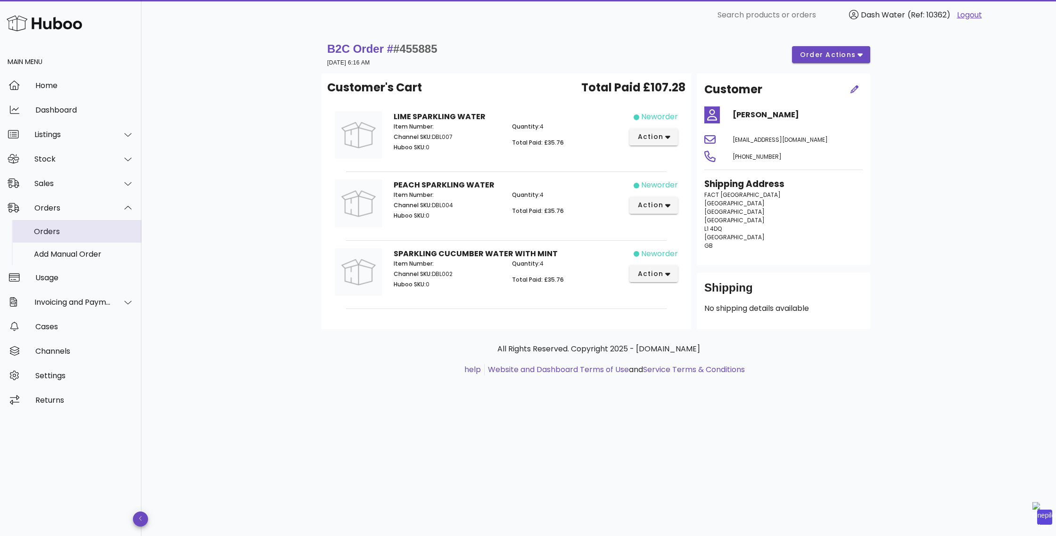
click at [48, 233] on div "Orders" at bounding box center [84, 231] width 100 height 9
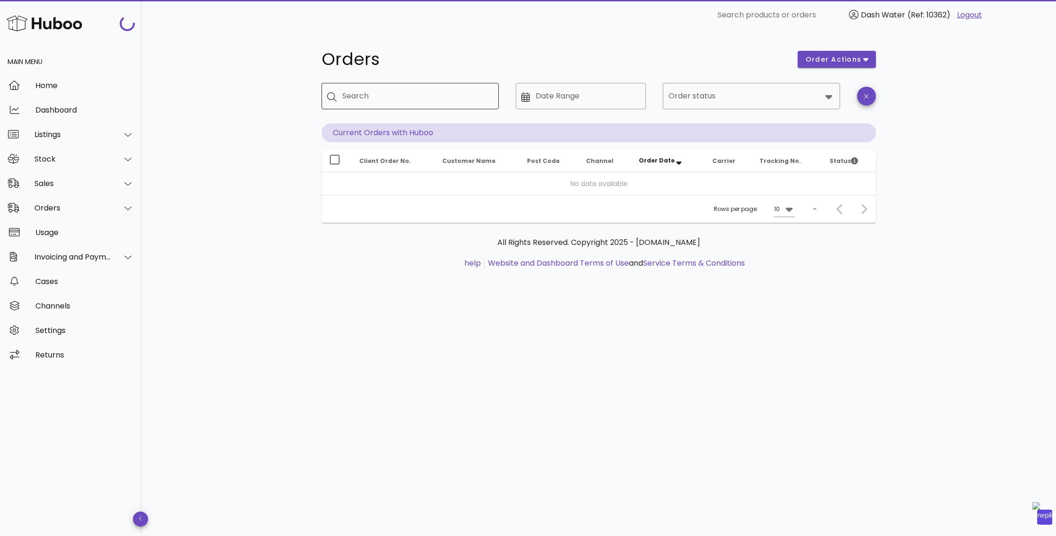
click at [408, 98] on input "Search" at bounding box center [416, 96] width 149 height 15
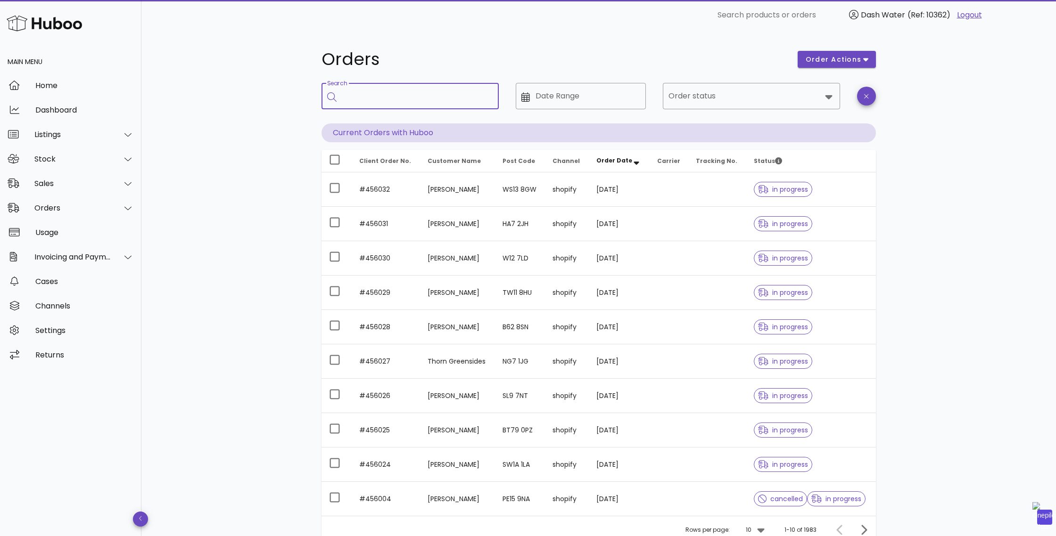
paste input "******"
type input "******"
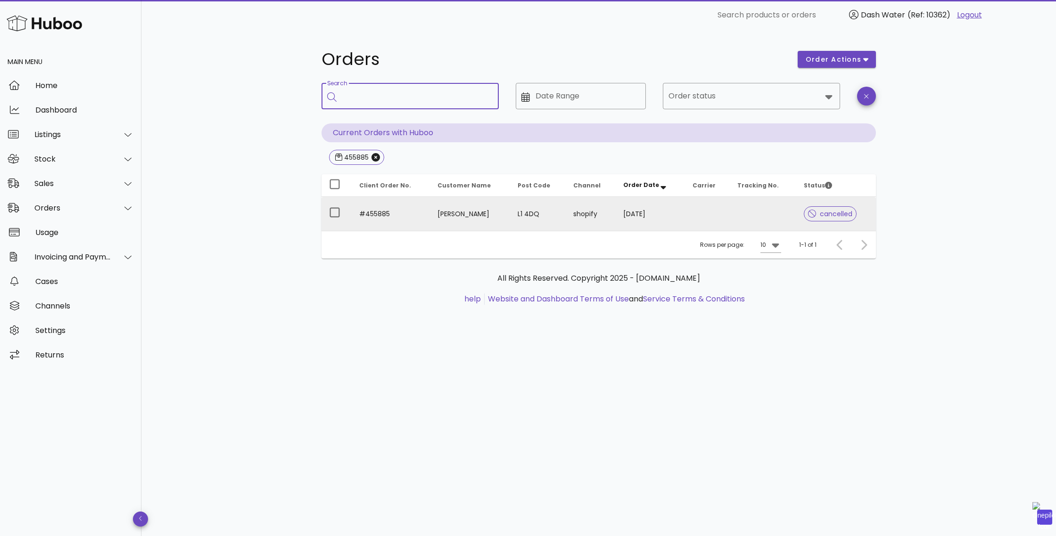
click at [373, 211] on td "#455885" at bounding box center [391, 214] width 78 height 34
